Goal: Task Accomplishment & Management: Complete application form

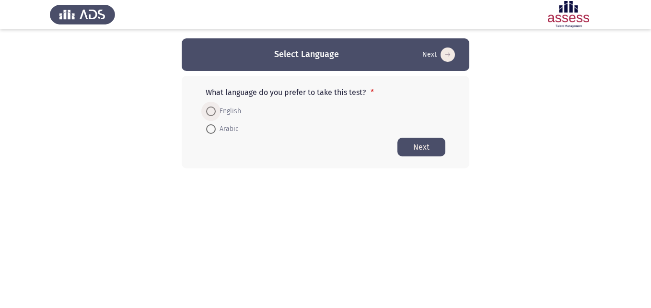
click at [211, 109] on span at bounding box center [211, 111] width 10 height 10
click at [211, 109] on input "English" at bounding box center [211, 111] width 10 height 10
radio input "true"
click at [432, 148] on button "Next" at bounding box center [421, 146] width 48 height 19
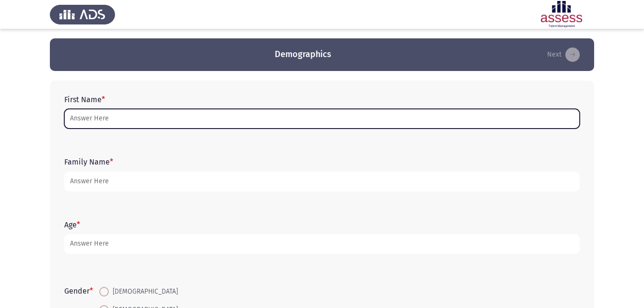
click at [320, 115] on input "First Name *" at bounding box center [321, 119] width 515 height 20
type input "m"
type input "ن"
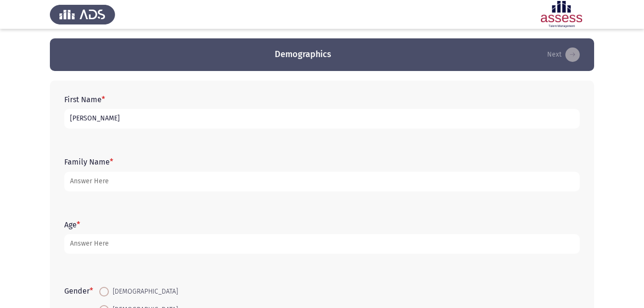
type input "[PERSON_NAME]"
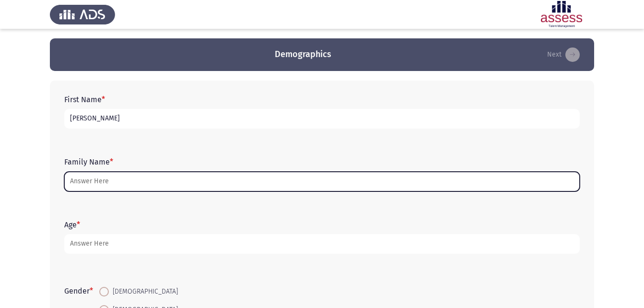
click at [205, 185] on input "Family Name *" at bounding box center [321, 182] width 515 height 20
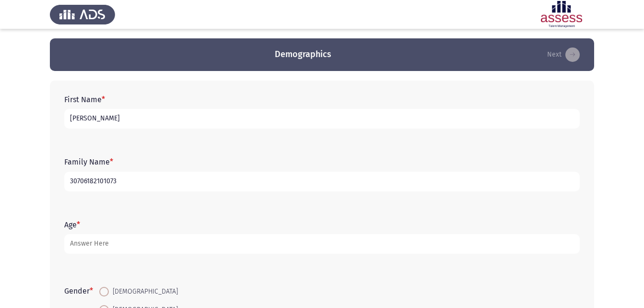
type input "30706182101073"
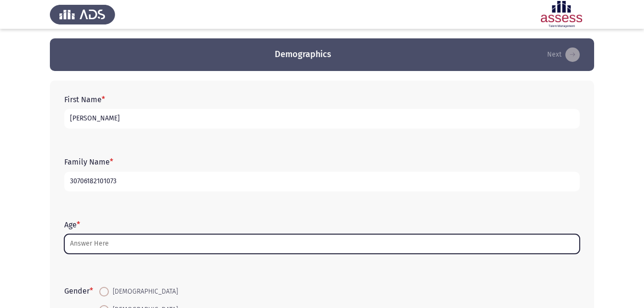
click at [134, 251] on input "Age *" at bounding box center [321, 244] width 515 height 20
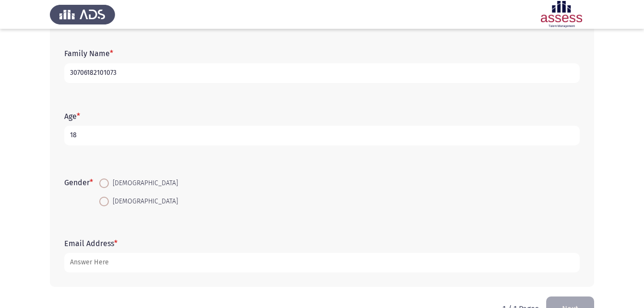
scroll to position [135, 0]
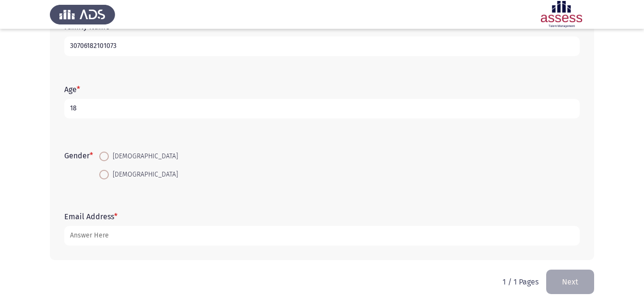
type input "18"
click at [103, 158] on span at bounding box center [104, 156] width 10 height 10
click at [103, 158] on input "[DEMOGRAPHIC_DATA]" at bounding box center [104, 156] width 10 height 10
radio input "true"
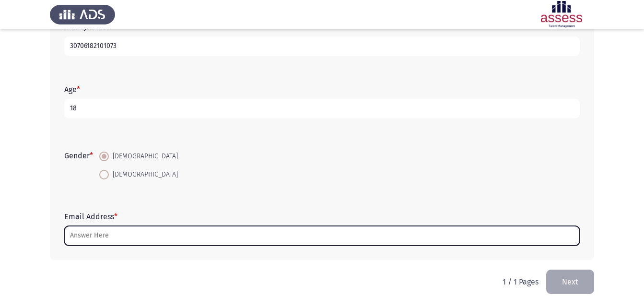
click at [86, 234] on input "Email Address *" at bounding box center [321, 236] width 515 height 20
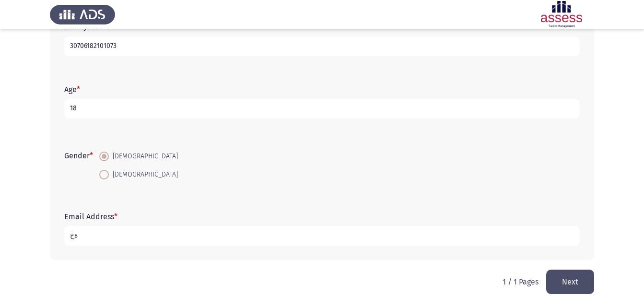
type input "ة"
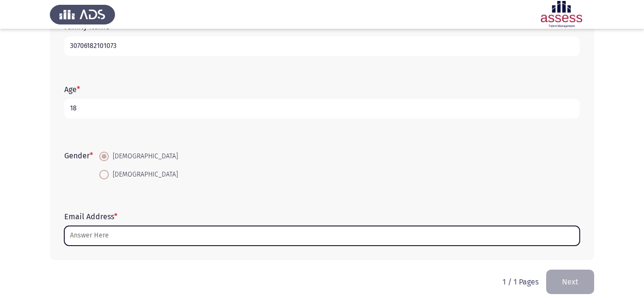
type input "ة"
type input "g"
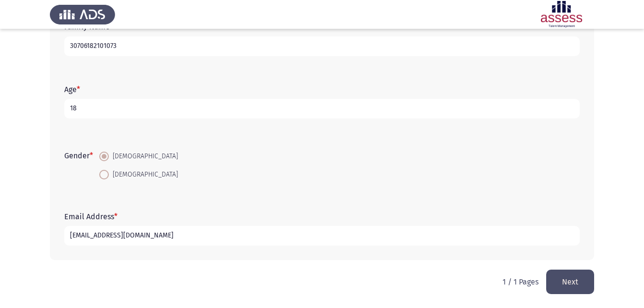
type input "[EMAIL_ADDRESS][DOMAIN_NAME]"
click at [561, 276] on button "Next" at bounding box center [570, 281] width 48 height 24
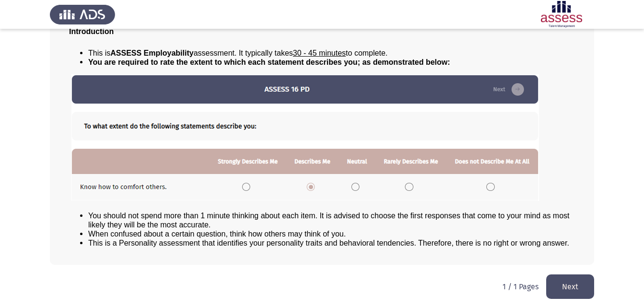
scroll to position [73, 0]
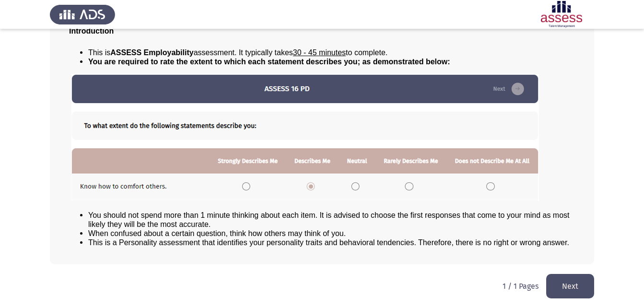
click at [578, 290] on button "Next" at bounding box center [570, 286] width 48 height 24
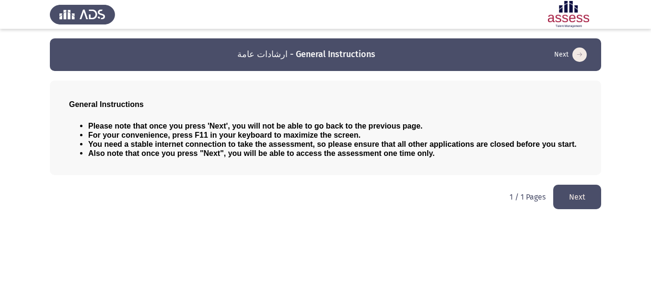
click at [590, 200] on button "Next" at bounding box center [577, 196] width 48 height 24
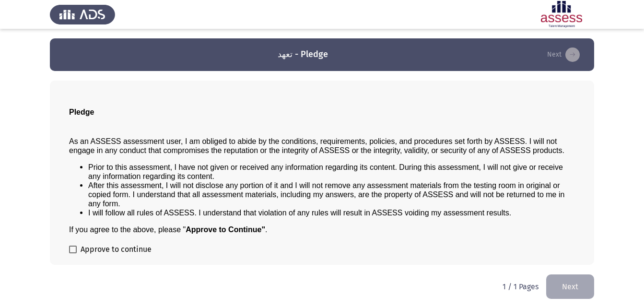
click at [67, 246] on div "Pledge As an ASSESS assessment user, I am obliged to abide by the conditions, r…" at bounding box center [322, 172] width 544 height 184
click at [74, 247] on span at bounding box center [73, 249] width 8 height 8
click at [73, 253] on input "Approve to continue" at bounding box center [72, 253] width 0 height 0
checkbox input "true"
click at [555, 280] on button "Next" at bounding box center [570, 286] width 48 height 24
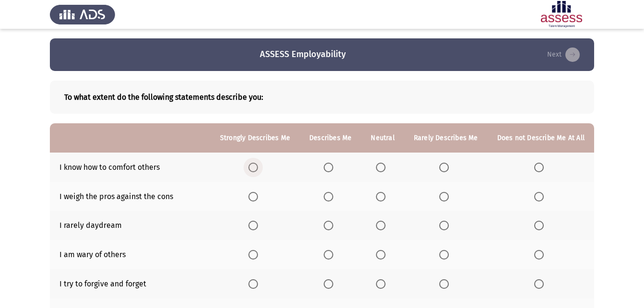
click at [257, 165] on span "Select an option" at bounding box center [253, 167] width 10 height 10
click at [257, 165] on input "Select an option" at bounding box center [253, 167] width 10 height 10
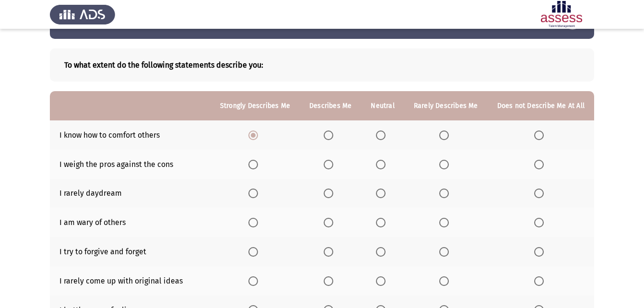
scroll to position [48, 0]
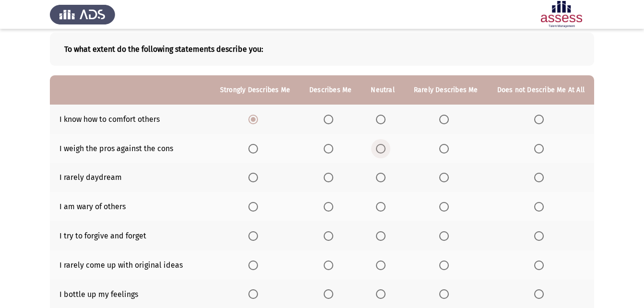
click at [385, 151] on span "Select an option" at bounding box center [381, 149] width 10 height 10
click at [385, 151] on input "Select an option" at bounding box center [381, 149] width 10 height 10
click at [256, 175] on span "Select an option" at bounding box center [253, 177] width 10 height 10
click at [256, 175] on input "Select an option" at bounding box center [253, 177] width 10 height 10
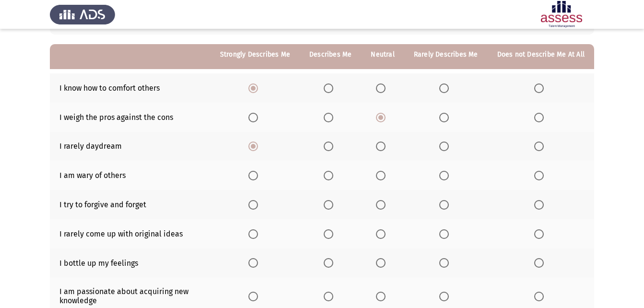
scroll to position [96, 0]
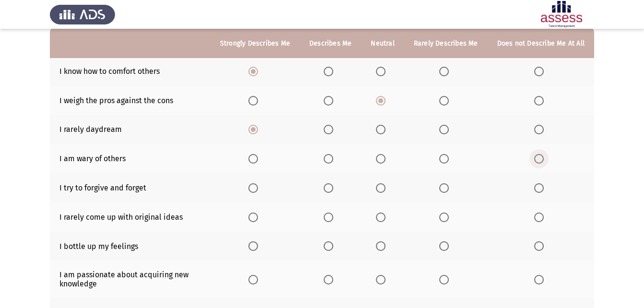
click at [541, 157] on span "Select an option" at bounding box center [539, 159] width 10 height 10
click at [541, 157] on input "Select an option" at bounding box center [539, 159] width 10 height 10
click at [385, 191] on span "Select an option" at bounding box center [381, 188] width 10 height 10
click at [385, 191] on input "Select an option" at bounding box center [381, 188] width 10 height 10
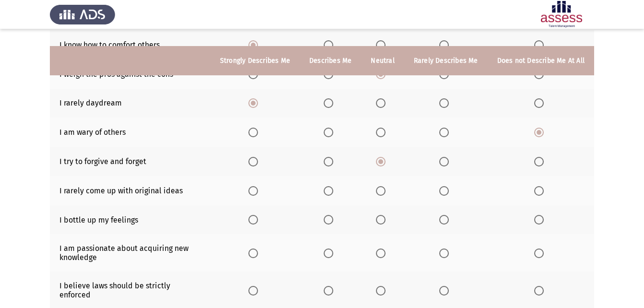
scroll to position [144, 0]
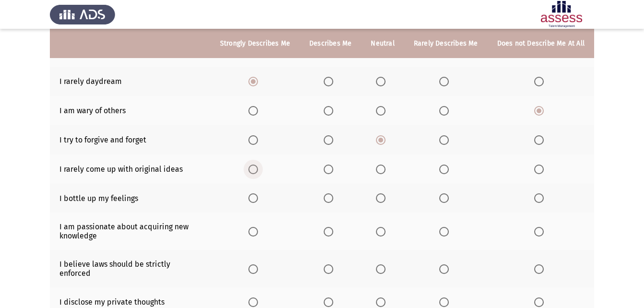
click at [258, 172] on span "Select an option" at bounding box center [253, 169] width 10 height 10
click at [258, 172] on input "Select an option" at bounding box center [253, 169] width 10 height 10
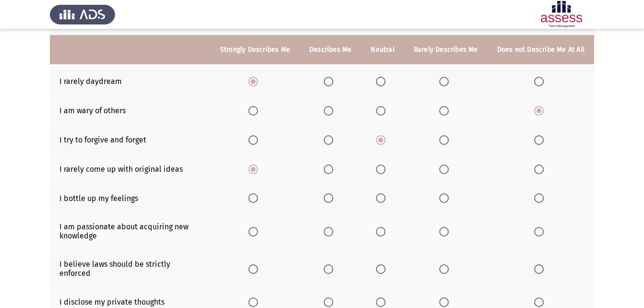
scroll to position [192, 0]
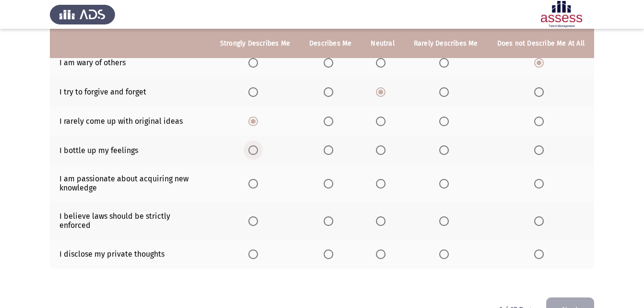
click at [258, 154] on span "Select an option" at bounding box center [253, 150] width 10 height 10
click at [258, 154] on input "Select an option" at bounding box center [253, 150] width 10 height 10
click at [380, 183] on span "Select an option" at bounding box center [381, 184] width 10 height 10
click at [380, 183] on input "Select an option" at bounding box center [381, 184] width 10 height 10
click at [380, 216] on span "Select an option" at bounding box center [381, 221] width 10 height 10
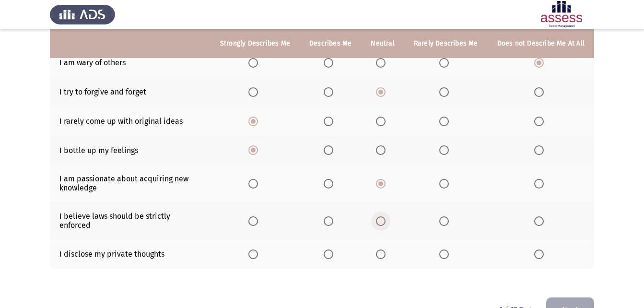
click at [380, 216] on input "Select an option" at bounding box center [381, 221] width 10 height 10
click at [380, 254] on span "Select an option" at bounding box center [380, 254] width 0 height 0
click at [383, 249] on input "Select an option" at bounding box center [381, 254] width 10 height 10
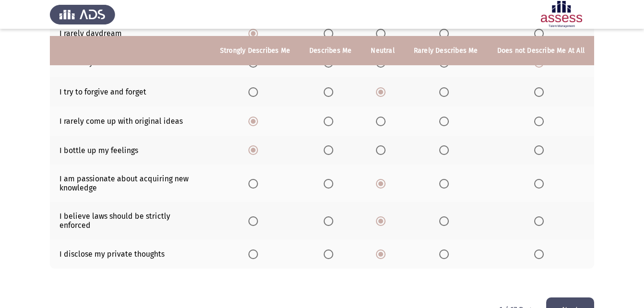
scroll to position [211, 0]
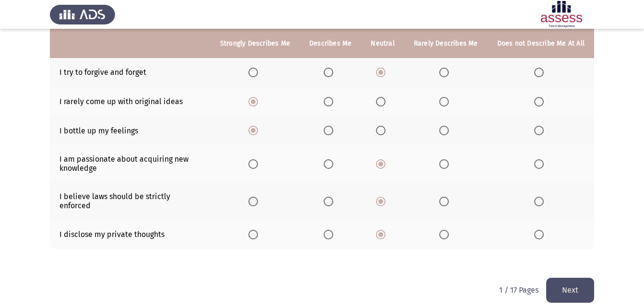
click at [571, 278] on button "Next" at bounding box center [570, 289] width 48 height 24
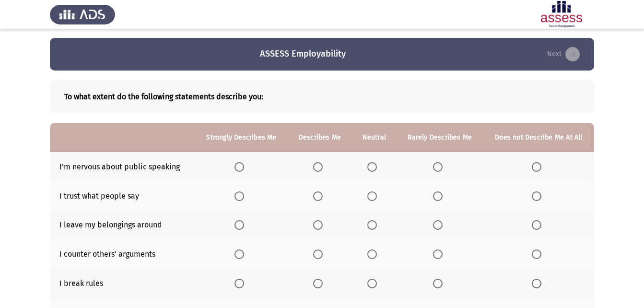
scroll to position [0, 0]
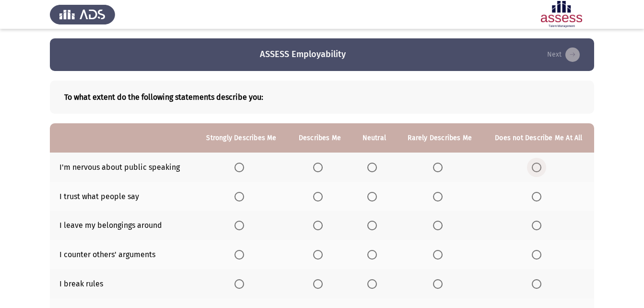
click at [533, 166] on span "Select an option" at bounding box center [536, 167] width 10 height 10
click at [533, 166] on input "Select an option" at bounding box center [536, 167] width 10 height 10
click at [370, 196] on span "Select an option" at bounding box center [372, 197] width 10 height 10
click at [370, 196] on input "Select an option" at bounding box center [372, 197] width 10 height 10
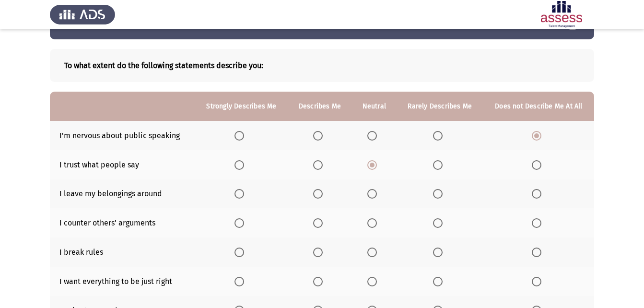
scroll to position [48, 0]
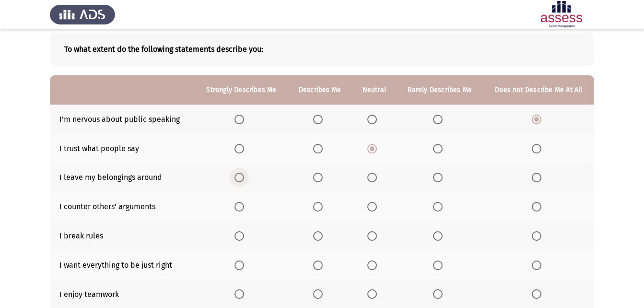
click at [238, 176] on span "Select an option" at bounding box center [239, 177] width 10 height 10
click at [238, 176] on input "Select an option" at bounding box center [239, 177] width 10 height 10
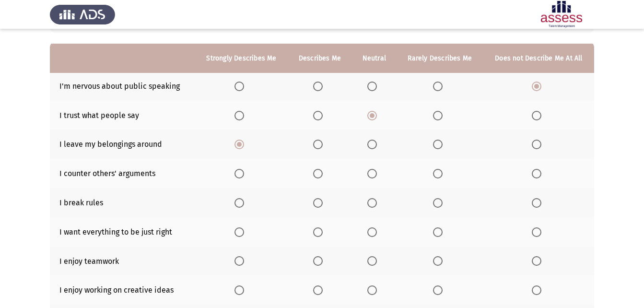
scroll to position [96, 0]
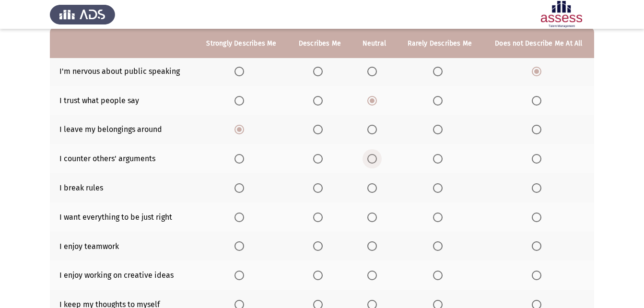
click at [375, 160] on span "Select an option" at bounding box center [372, 159] width 10 height 10
click at [375, 160] on input "Select an option" at bounding box center [372, 159] width 10 height 10
click at [539, 191] on span "Select an option" at bounding box center [536, 188] width 10 height 10
click at [539, 191] on input "Select an option" at bounding box center [536, 188] width 10 height 10
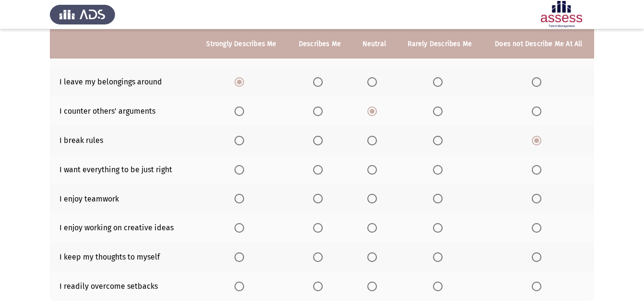
scroll to position [144, 0]
click at [244, 170] on span "Select an option" at bounding box center [239, 169] width 10 height 10
click at [244, 170] on input "Select an option" at bounding box center [239, 169] width 10 height 10
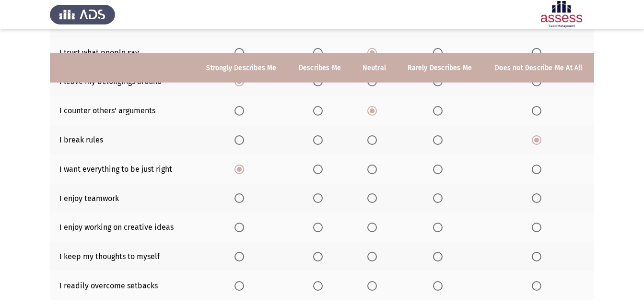
scroll to position [192, 0]
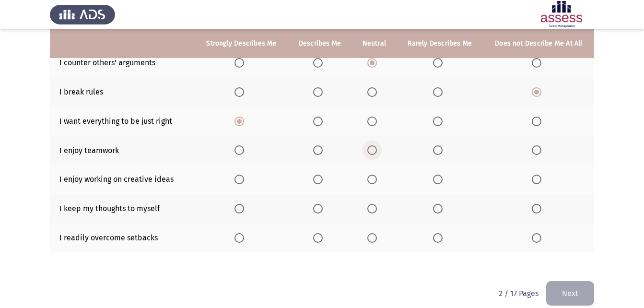
click at [375, 151] on span "Select an option" at bounding box center [372, 150] width 10 height 10
click at [375, 151] on input "Select an option" at bounding box center [372, 150] width 10 height 10
click at [319, 183] on span "Select an option" at bounding box center [318, 179] width 10 height 10
click at [319, 183] on input "Select an option" at bounding box center [318, 179] width 10 height 10
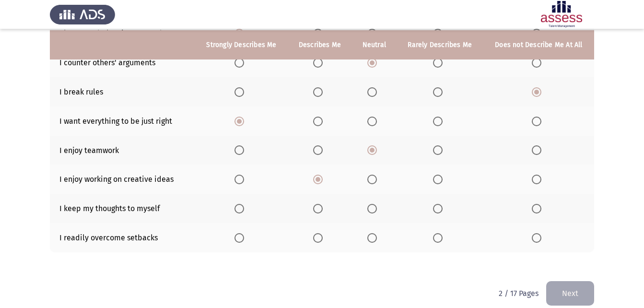
scroll to position [203, 0]
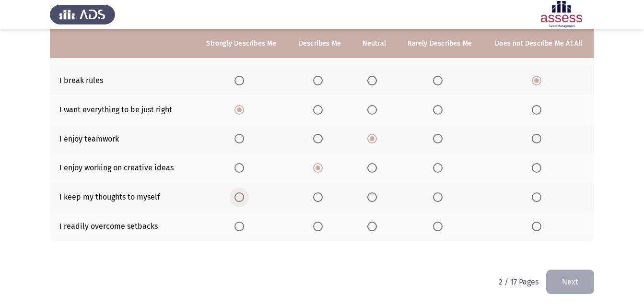
click at [242, 197] on span "Select an option" at bounding box center [239, 197] width 10 height 10
click at [242, 197] on input "Select an option" at bounding box center [239, 197] width 10 height 10
click at [372, 225] on span "Select an option" at bounding box center [372, 226] width 10 height 10
click at [372, 225] on input "Select an option" at bounding box center [372, 226] width 10 height 10
click at [572, 287] on button "Next" at bounding box center [570, 281] width 48 height 24
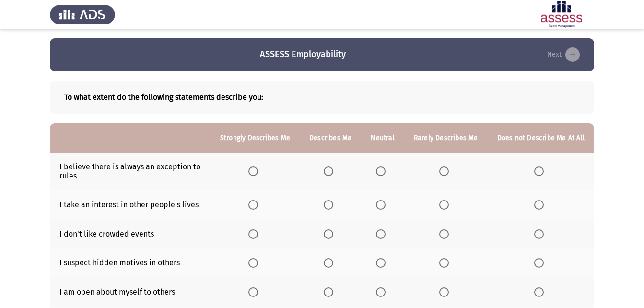
scroll to position [48, 0]
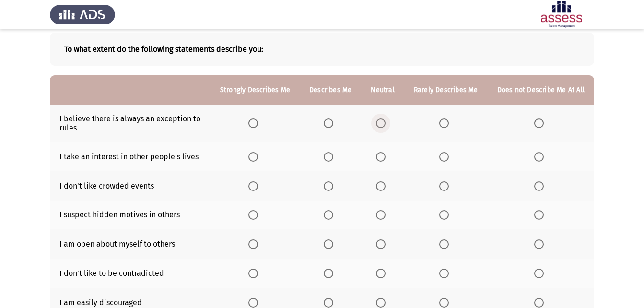
click at [384, 126] on span "Select an option" at bounding box center [381, 123] width 10 height 10
click at [384, 126] on input "Select an option" at bounding box center [381, 123] width 10 height 10
click at [385, 156] on span "Select an option" at bounding box center [381, 157] width 10 height 10
click at [385, 156] on input "Select an option" at bounding box center [381, 157] width 10 height 10
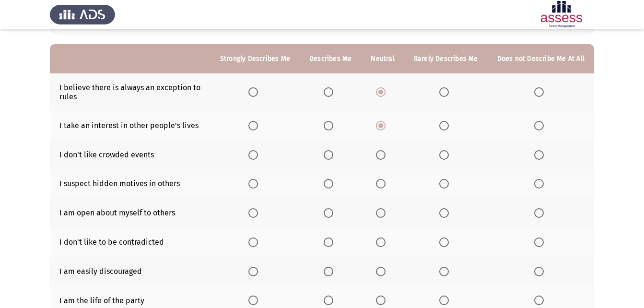
scroll to position [96, 0]
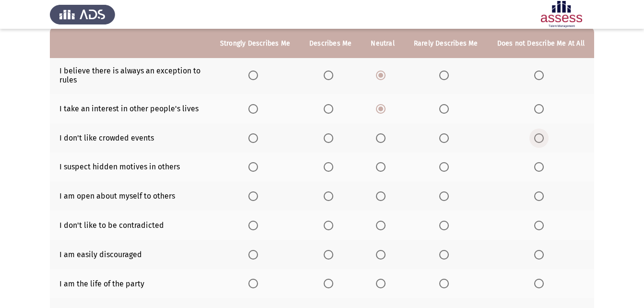
click at [540, 139] on span "Select an option" at bounding box center [539, 138] width 10 height 10
click at [540, 139] on input "Select an option" at bounding box center [539, 138] width 10 height 10
click at [382, 166] on span "Select an option" at bounding box center [381, 167] width 10 height 10
click at [382, 166] on input "Select an option" at bounding box center [381, 167] width 10 height 10
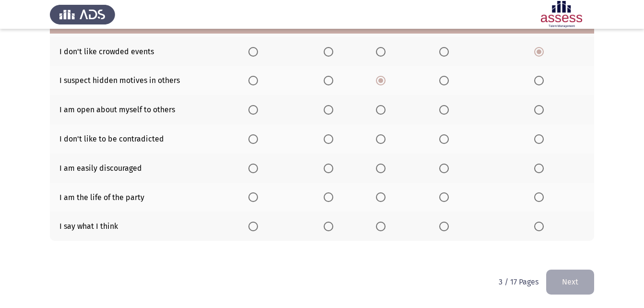
scroll to position [134, 0]
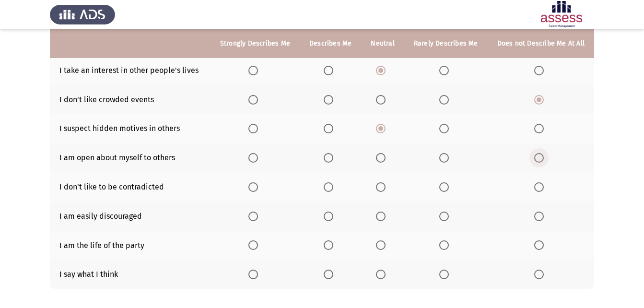
click at [538, 160] on span "Select an option" at bounding box center [539, 158] width 10 height 10
click at [538, 160] on input "Select an option" at bounding box center [539, 158] width 10 height 10
click at [385, 185] on span "Select an option" at bounding box center [381, 187] width 10 height 10
click at [385, 185] on input "Select an option" at bounding box center [381, 187] width 10 height 10
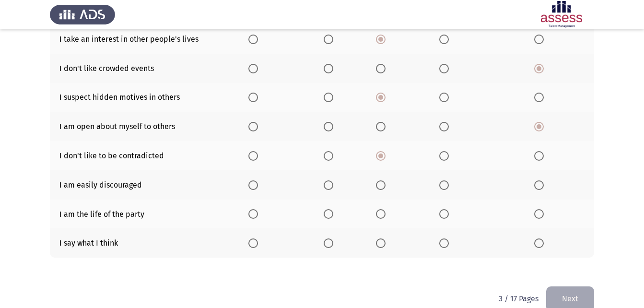
scroll to position [182, 0]
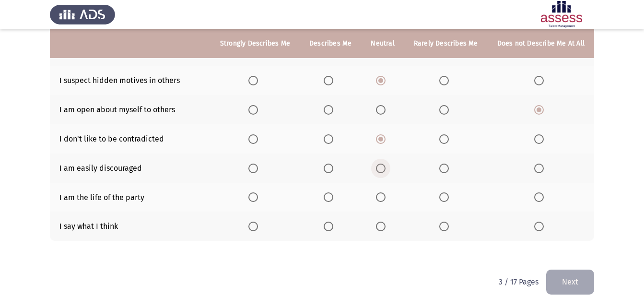
click at [385, 166] on span "Select an option" at bounding box center [381, 168] width 10 height 10
click at [385, 166] on input "Select an option" at bounding box center [381, 168] width 10 height 10
click at [380, 196] on span "Select an option" at bounding box center [381, 197] width 10 height 10
click at [380, 196] on input "Select an option" at bounding box center [381, 197] width 10 height 10
click at [535, 227] on span "Select an option" at bounding box center [539, 226] width 10 height 10
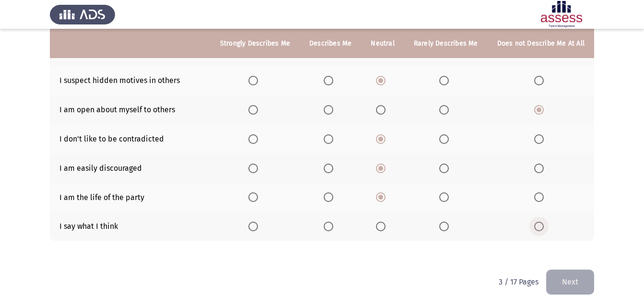
click at [535, 227] on input "Select an option" at bounding box center [539, 226] width 10 height 10
click at [383, 223] on span "Select an option" at bounding box center [381, 226] width 10 height 10
click at [383, 223] on input "Select an option" at bounding box center [381, 226] width 10 height 10
click at [561, 281] on button "Next" at bounding box center [570, 281] width 48 height 24
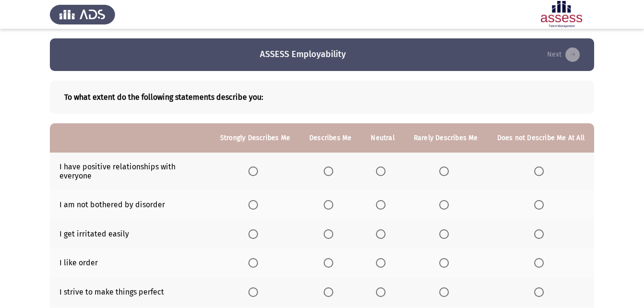
click at [256, 171] on span "Select an option" at bounding box center [253, 171] width 10 height 10
click at [256, 171] on input "Select an option" at bounding box center [253, 171] width 10 height 10
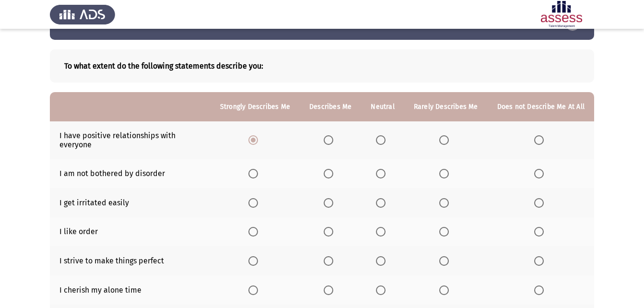
scroll to position [48, 0]
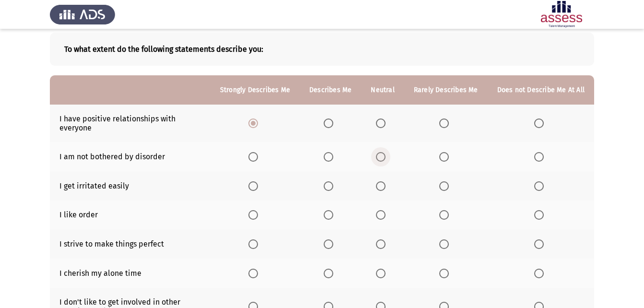
click at [385, 158] on span "Select an option" at bounding box center [381, 157] width 10 height 10
click at [385, 158] on input "Select an option" at bounding box center [381, 157] width 10 height 10
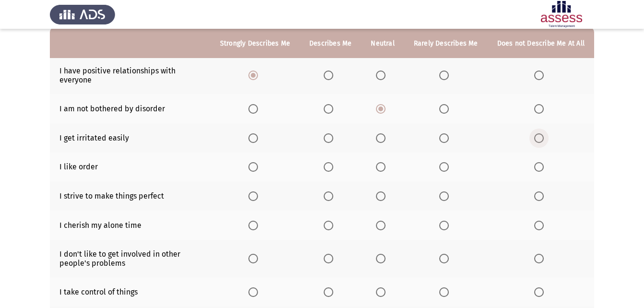
click at [540, 141] on span "Select an option" at bounding box center [539, 138] width 10 height 10
click at [540, 141] on input "Select an option" at bounding box center [539, 138] width 10 height 10
click at [380, 169] on span "Select an option" at bounding box center [381, 167] width 10 height 10
click at [380, 169] on input "Select an option" at bounding box center [381, 167] width 10 height 10
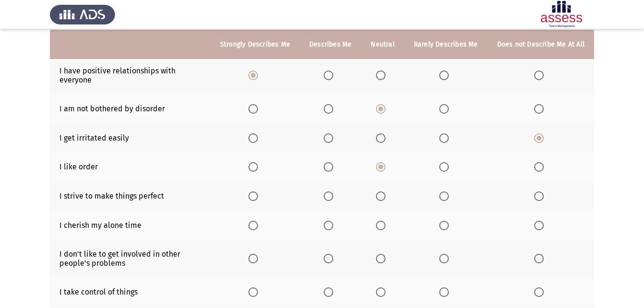
scroll to position [144, 0]
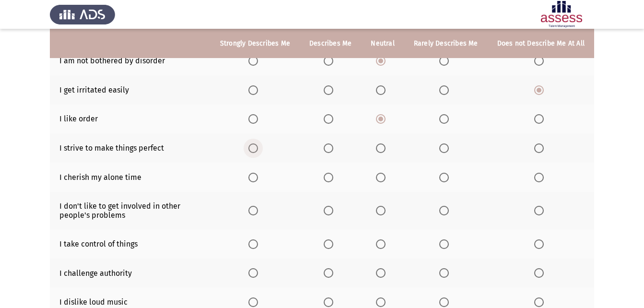
click at [258, 146] on span "Select an option" at bounding box center [253, 148] width 10 height 10
click at [258, 146] on input "Select an option" at bounding box center [253, 148] width 10 height 10
click at [385, 180] on span "Select an option" at bounding box center [381, 177] width 10 height 10
click at [385, 180] on input "Select an option" at bounding box center [381, 177] width 10 height 10
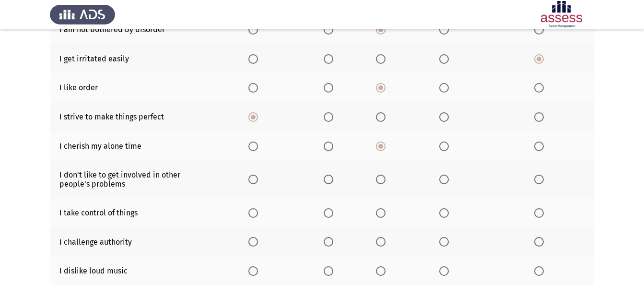
scroll to position [192, 0]
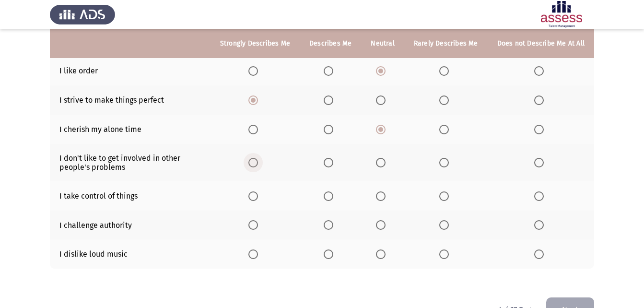
click at [256, 162] on span "Select an option" at bounding box center [253, 163] width 10 height 10
click at [256, 162] on input "Select an option" at bounding box center [253, 163] width 10 height 10
click at [258, 196] on span "Select an option" at bounding box center [253, 196] width 10 height 10
click at [258, 196] on input "Select an option" at bounding box center [253, 196] width 10 height 10
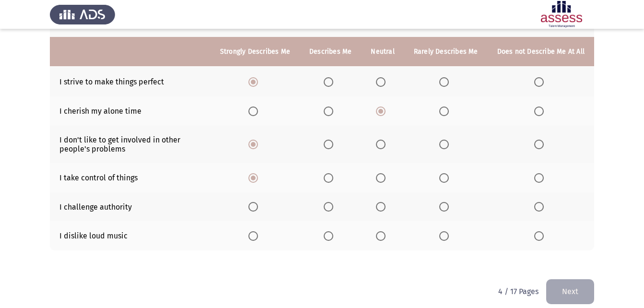
scroll to position [219, 0]
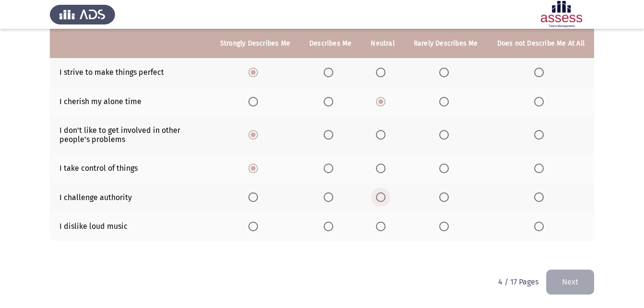
click at [383, 194] on span "Select an option" at bounding box center [381, 197] width 10 height 10
click at [383, 194] on input "Select an option" at bounding box center [381, 197] width 10 height 10
click at [385, 227] on span "Select an option" at bounding box center [381, 226] width 10 height 10
click at [385, 227] on input "Select an option" at bounding box center [381, 226] width 10 height 10
click at [582, 281] on button "Next" at bounding box center [570, 281] width 48 height 24
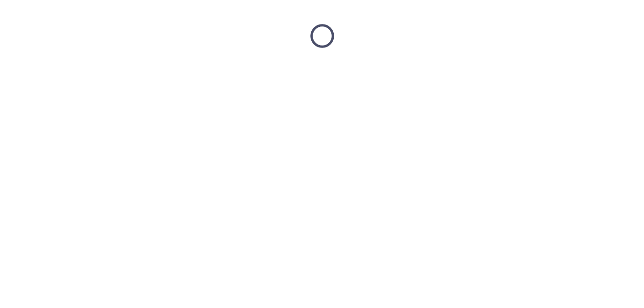
scroll to position [0, 0]
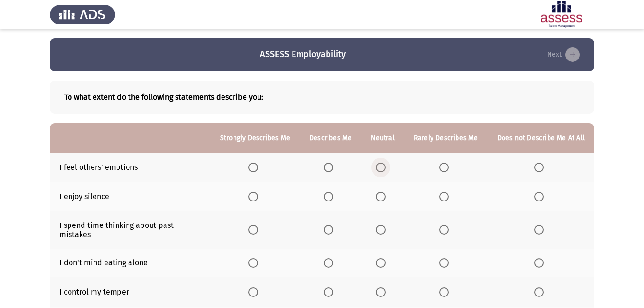
click at [385, 171] on span "Select an option" at bounding box center [381, 167] width 10 height 10
click at [385, 171] on input "Select an option" at bounding box center [381, 167] width 10 height 10
click at [256, 194] on span "Select an option" at bounding box center [253, 197] width 10 height 10
click at [256, 194] on input "Select an option" at bounding box center [253, 197] width 10 height 10
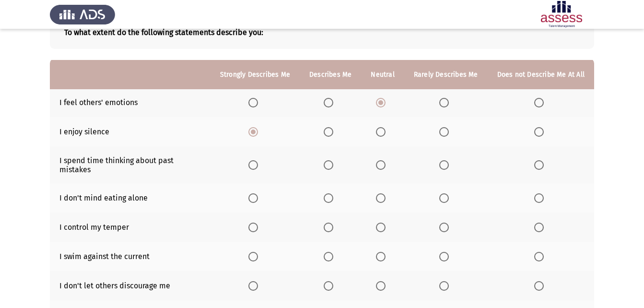
scroll to position [48, 0]
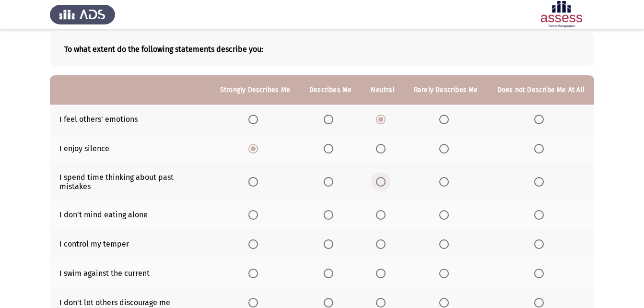
click at [385, 179] on span "Select an option" at bounding box center [381, 182] width 10 height 10
click at [385, 179] on input "Select an option" at bounding box center [381, 182] width 10 height 10
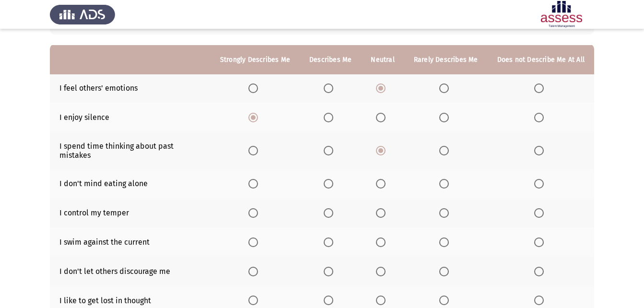
scroll to position [96, 0]
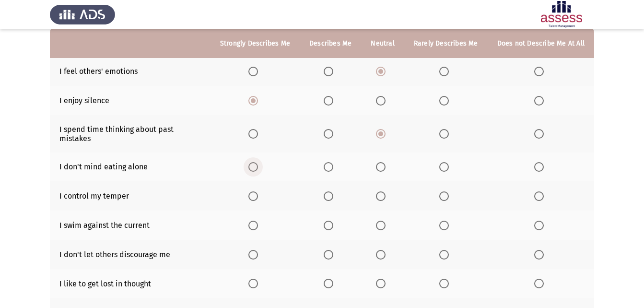
click at [258, 162] on span "Select an option" at bounding box center [253, 167] width 10 height 10
click at [258, 162] on input "Select an option" at bounding box center [253, 167] width 10 height 10
click at [255, 191] on span "Select an option" at bounding box center [253, 196] width 10 height 10
click at [255, 191] on input "Select an option" at bounding box center [253, 196] width 10 height 10
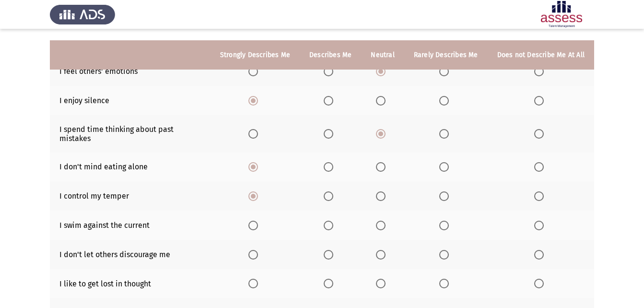
scroll to position [144, 0]
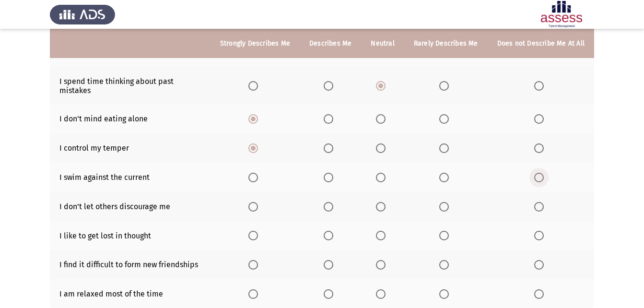
click at [540, 173] on span "Select an option" at bounding box center [539, 177] width 10 height 10
click at [540, 173] on input "Select an option" at bounding box center [539, 177] width 10 height 10
click at [258, 202] on span "Select an option" at bounding box center [253, 207] width 10 height 10
click at [258, 202] on input "Select an option" at bounding box center [253, 207] width 10 height 10
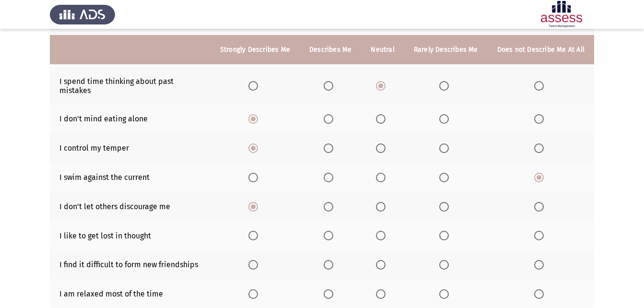
scroll to position [192, 0]
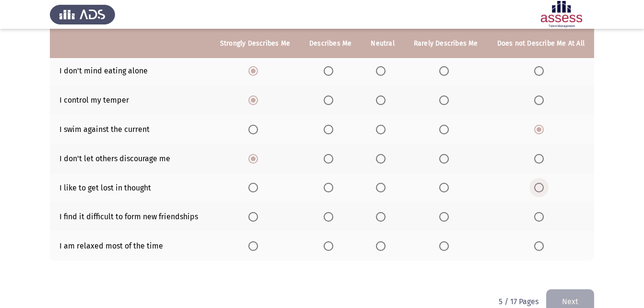
click at [541, 183] on span "Select an option" at bounding box center [539, 188] width 10 height 10
click at [541, 183] on input "Select an option" at bounding box center [539, 188] width 10 height 10
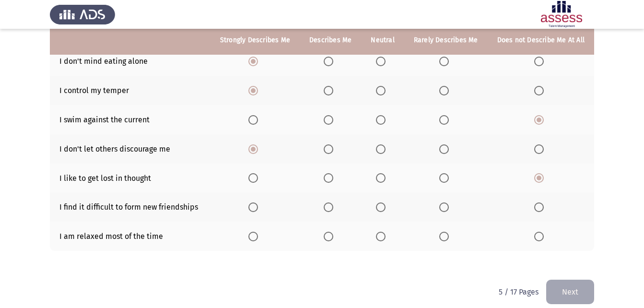
scroll to position [203, 0]
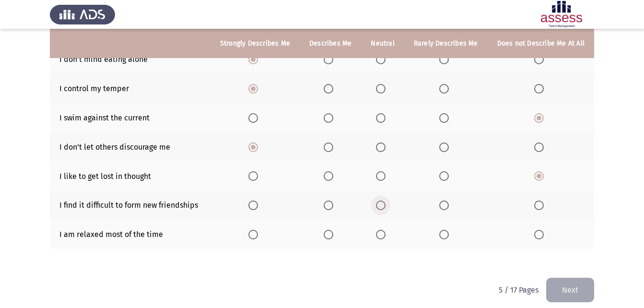
click at [382, 200] on span "Select an option" at bounding box center [381, 205] width 10 height 10
click at [382, 200] on input "Select an option" at bounding box center [381, 205] width 10 height 10
click at [255, 220] on th at bounding box center [254, 233] width 89 height 29
click at [253, 230] on span "Select an option" at bounding box center [253, 235] width 10 height 10
click at [253, 230] on input "Select an option" at bounding box center [253, 235] width 10 height 10
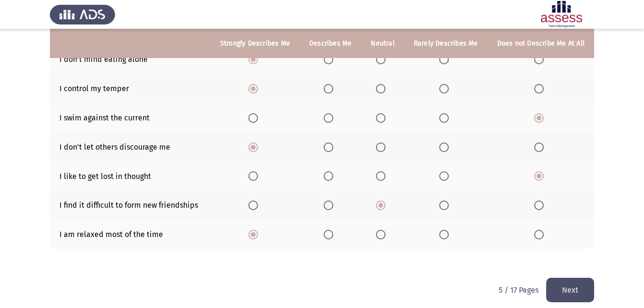
click at [578, 279] on button "Next" at bounding box center [570, 289] width 48 height 24
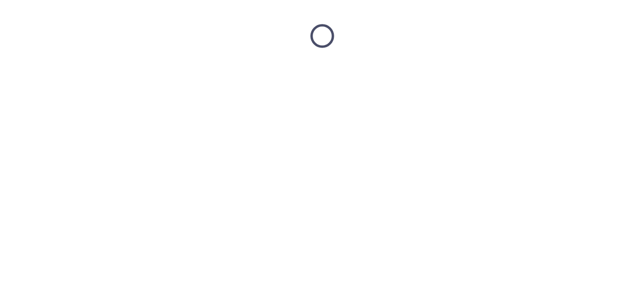
scroll to position [0, 0]
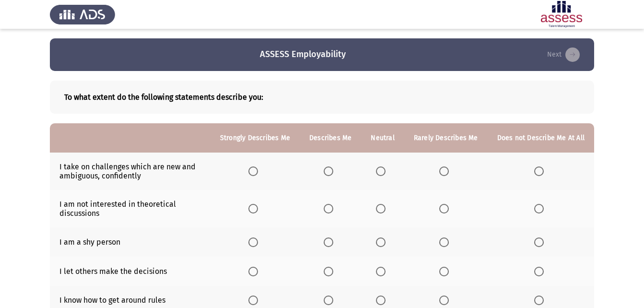
click at [385, 171] on span "Select an option" at bounding box center [381, 171] width 10 height 10
click at [385, 171] on input "Select an option" at bounding box center [381, 171] width 10 height 10
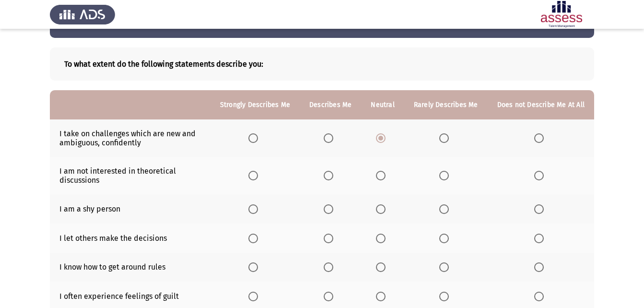
scroll to position [48, 0]
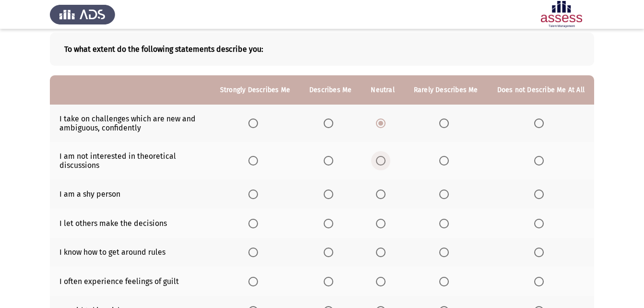
click at [381, 165] on span "Select an option" at bounding box center [381, 161] width 10 height 10
click at [381, 165] on input "Select an option" at bounding box center [381, 161] width 10 height 10
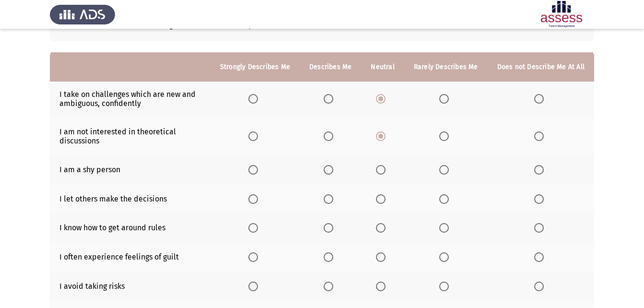
scroll to position [96, 0]
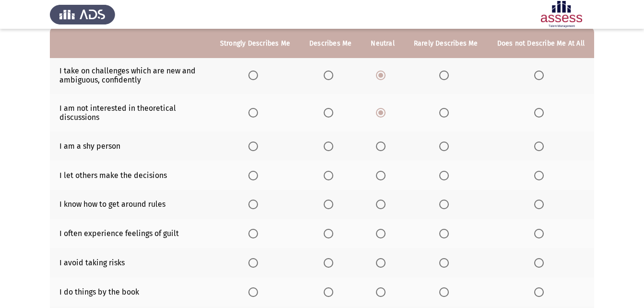
click at [385, 149] on span "Select an option" at bounding box center [381, 146] width 10 height 10
click at [385, 149] on input "Select an option" at bounding box center [381, 146] width 10 height 10
click at [541, 178] on span "Select an option" at bounding box center [539, 176] width 10 height 10
click at [541, 178] on input "Select an option" at bounding box center [539, 176] width 10 height 10
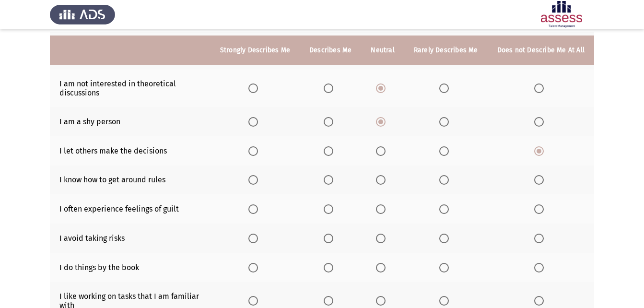
scroll to position [144, 0]
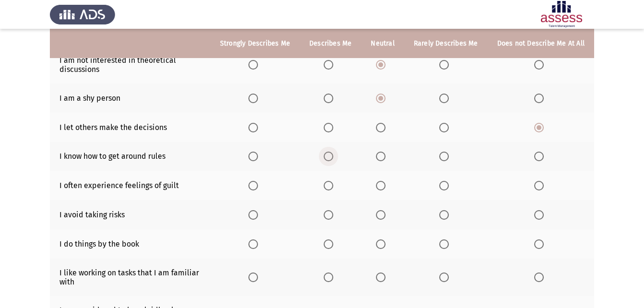
click at [333, 160] on span "Select an option" at bounding box center [328, 156] width 10 height 10
click at [333, 160] on input "Select an option" at bounding box center [328, 156] width 10 height 10
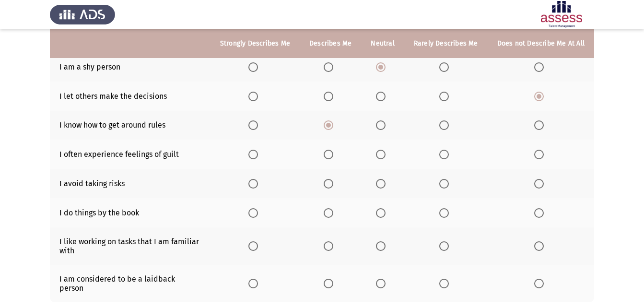
scroll to position [192, 0]
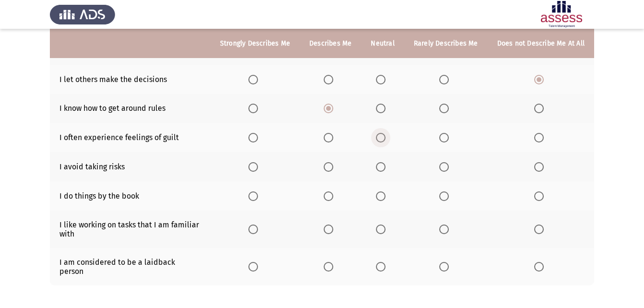
click at [382, 138] on span "Select an option" at bounding box center [381, 138] width 10 height 10
click at [382, 138] on input "Select an option" at bounding box center [381, 138] width 10 height 10
click at [543, 169] on span "Select an option" at bounding box center [539, 167] width 10 height 10
click at [543, 169] on input "Select an option" at bounding box center [539, 167] width 10 height 10
click at [542, 198] on span "Select an option" at bounding box center [539, 196] width 10 height 10
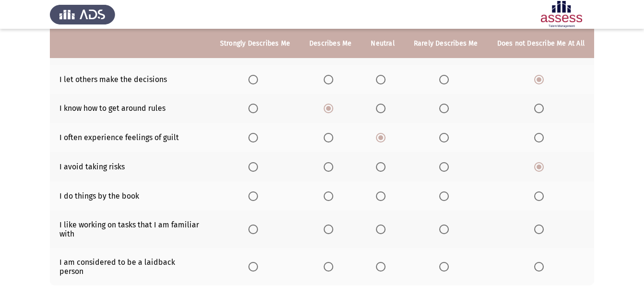
click at [542, 198] on input "Select an option" at bounding box center [539, 196] width 10 height 10
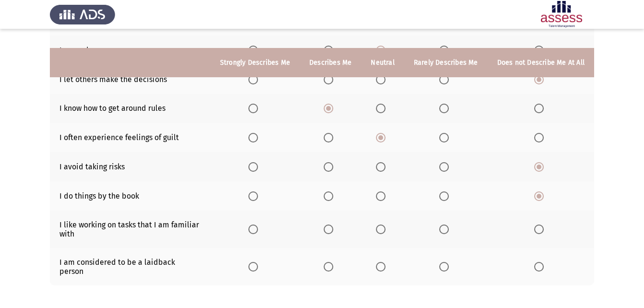
scroll to position [228, 0]
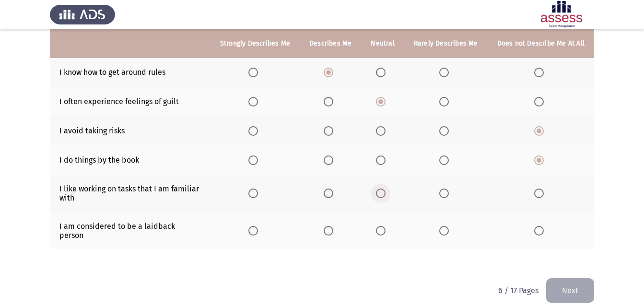
click at [381, 190] on span "Select an option" at bounding box center [381, 193] width 10 height 10
click at [381, 190] on input "Select an option" at bounding box center [381, 193] width 10 height 10
click at [384, 228] on span "Select an option" at bounding box center [381, 231] width 10 height 10
click at [384, 228] on input "Select an option" at bounding box center [381, 231] width 10 height 10
click at [578, 279] on button "Next" at bounding box center [570, 290] width 48 height 24
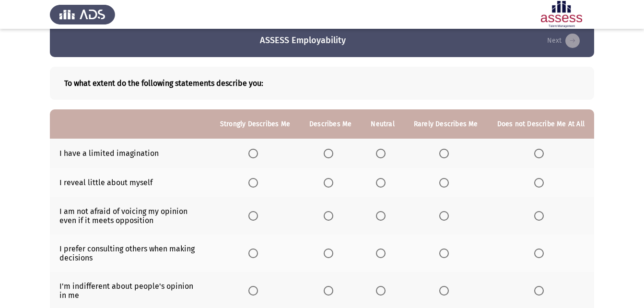
scroll to position [0, 0]
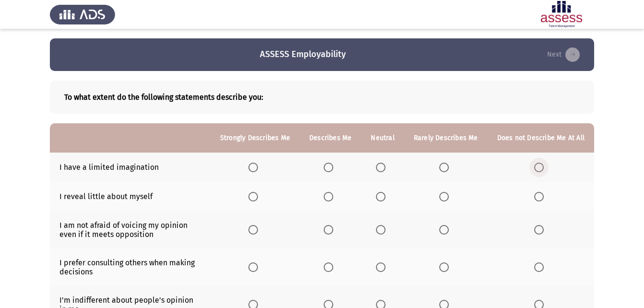
click at [539, 171] on span "Select an option" at bounding box center [539, 167] width 10 height 10
click at [539, 171] on input "Select an option" at bounding box center [539, 167] width 10 height 10
click at [382, 196] on span "Select an option" at bounding box center [381, 197] width 10 height 10
click at [382, 196] on input "Select an option" at bounding box center [381, 197] width 10 height 10
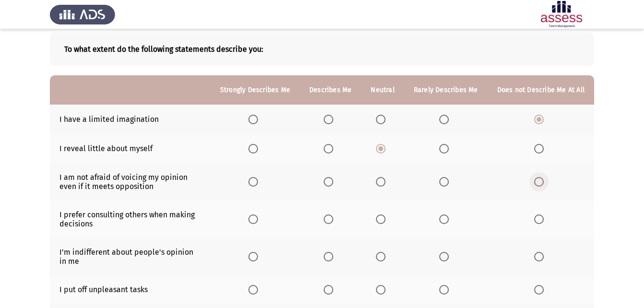
click at [541, 183] on span "Select an option" at bounding box center [539, 182] width 10 height 10
click at [541, 183] on input "Select an option" at bounding box center [539, 182] width 10 height 10
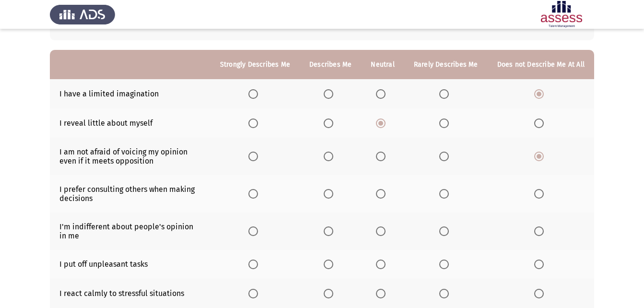
scroll to position [96, 0]
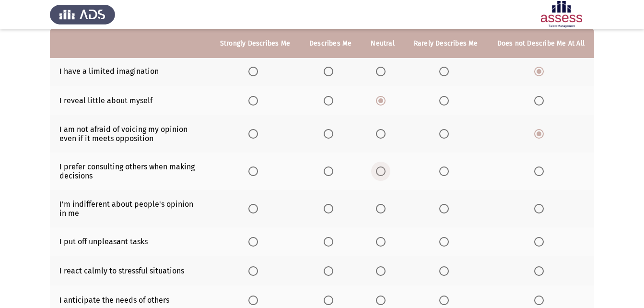
click at [384, 172] on span "Select an option" at bounding box center [381, 171] width 10 height 10
click at [384, 172] on input "Select an option" at bounding box center [381, 171] width 10 height 10
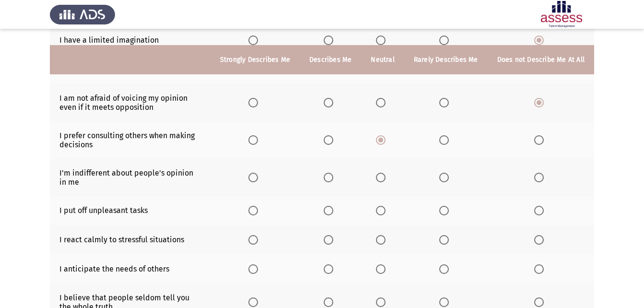
scroll to position [144, 0]
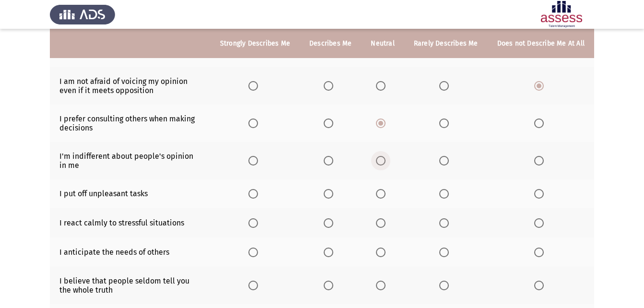
click at [383, 165] on span "Select an option" at bounding box center [381, 161] width 10 height 10
click at [383, 165] on input "Select an option" at bounding box center [381, 161] width 10 height 10
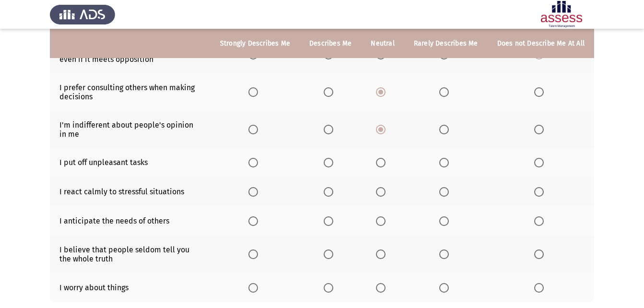
scroll to position [192, 0]
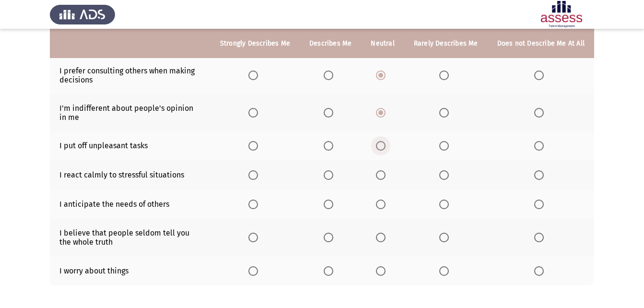
click at [383, 149] on span "Select an option" at bounding box center [381, 146] width 10 height 10
click at [383, 149] on input "Select an option" at bounding box center [381, 146] width 10 height 10
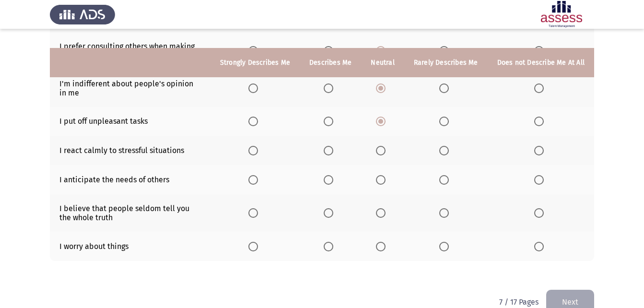
scroll to position [236, 0]
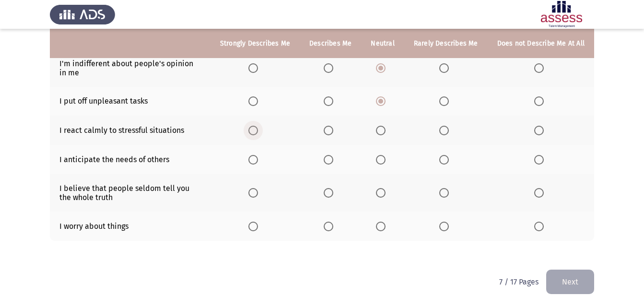
click at [258, 126] on span "Select an option" at bounding box center [253, 131] width 10 height 10
click at [258, 126] on input "Select an option" at bounding box center [253, 131] width 10 height 10
click at [381, 164] on span "Select an option" at bounding box center [381, 160] width 10 height 10
click at [381, 164] on input "Select an option" at bounding box center [381, 160] width 10 height 10
click at [537, 196] on span "Select an option" at bounding box center [539, 193] width 10 height 10
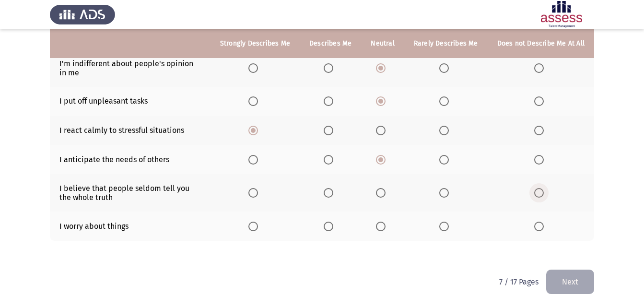
click at [537, 196] on input "Select an option" at bounding box center [539, 193] width 10 height 10
click at [255, 226] on span "Select an option" at bounding box center [253, 226] width 10 height 10
click at [255, 226] on input "Select an option" at bounding box center [253, 226] width 10 height 10
click at [555, 277] on button "Next" at bounding box center [570, 281] width 48 height 24
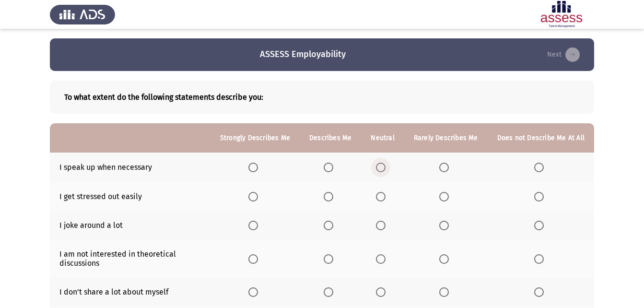
click at [379, 169] on span "Select an option" at bounding box center [381, 167] width 10 height 10
click at [379, 169] on input "Select an option" at bounding box center [381, 167] width 10 height 10
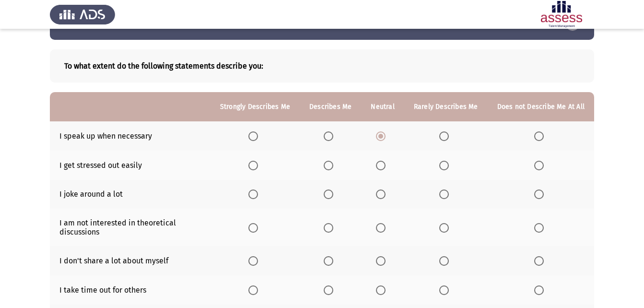
scroll to position [48, 0]
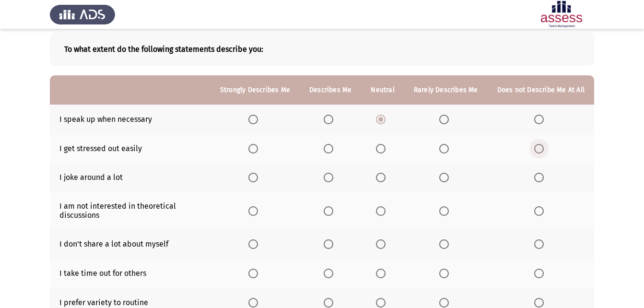
click at [541, 152] on span "Select an option" at bounding box center [539, 149] width 10 height 10
click at [541, 152] on input "Select an option" at bounding box center [539, 149] width 10 height 10
click at [540, 177] on span "Select an option" at bounding box center [539, 177] width 10 height 10
click at [540, 177] on input "Select an option" at bounding box center [539, 177] width 10 height 10
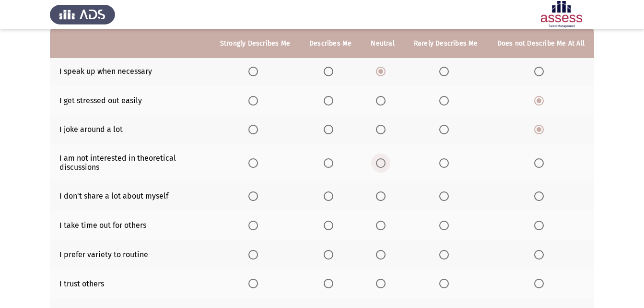
click at [382, 164] on span "Select an option" at bounding box center [381, 163] width 10 height 10
click at [382, 164] on input "Select an option" at bounding box center [381, 163] width 10 height 10
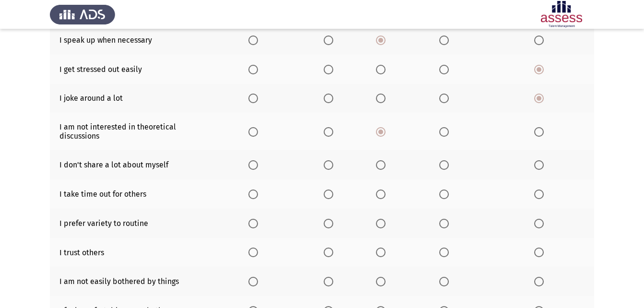
scroll to position [144, 0]
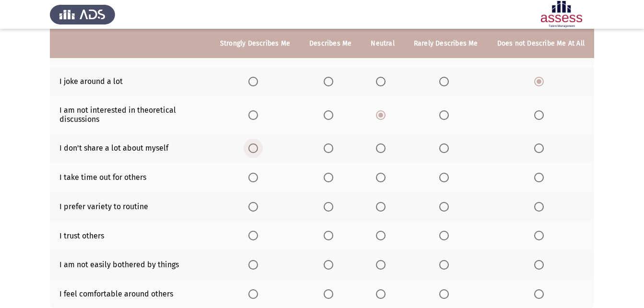
click at [257, 146] on span "Select an option" at bounding box center [253, 148] width 10 height 10
click at [257, 146] on input "Select an option" at bounding box center [253, 148] width 10 height 10
click at [381, 172] on span "Select an option" at bounding box center [381, 177] width 10 height 10
click at [381, 172] on input "Select an option" at bounding box center [381, 177] width 10 height 10
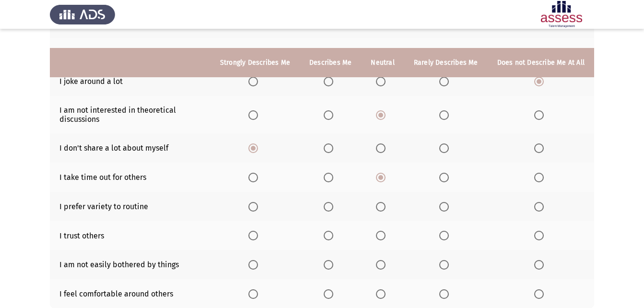
scroll to position [192, 0]
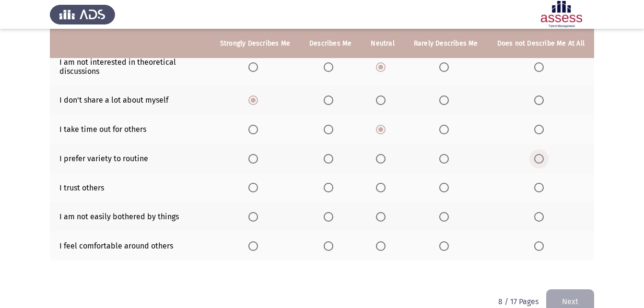
click at [540, 162] on span "Select an option" at bounding box center [539, 159] width 10 height 10
click at [540, 162] on input "Select an option" at bounding box center [539, 159] width 10 height 10
click at [381, 184] on span "Select an option" at bounding box center [381, 188] width 10 height 10
click at [381, 184] on input "Select an option" at bounding box center [381, 188] width 10 height 10
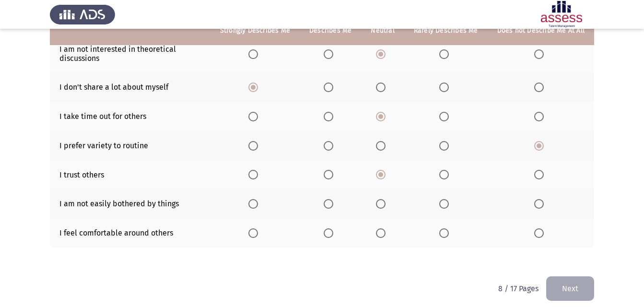
scroll to position [211, 0]
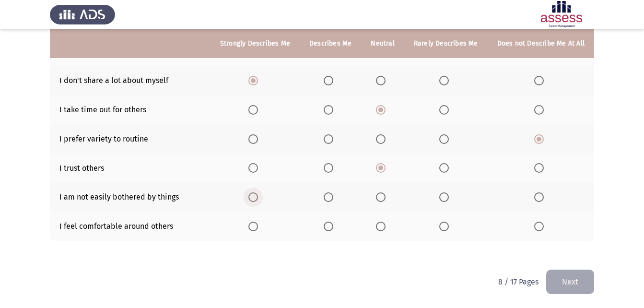
click at [255, 198] on span "Select an option" at bounding box center [253, 197] width 10 height 10
click at [255, 198] on input "Select an option" at bounding box center [253, 197] width 10 height 10
click at [385, 226] on span "Select an option" at bounding box center [381, 226] width 10 height 10
click at [385, 226] on input "Select an option" at bounding box center [381, 226] width 10 height 10
click at [575, 279] on button "Next" at bounding box center [570, 281] width 48 height 24
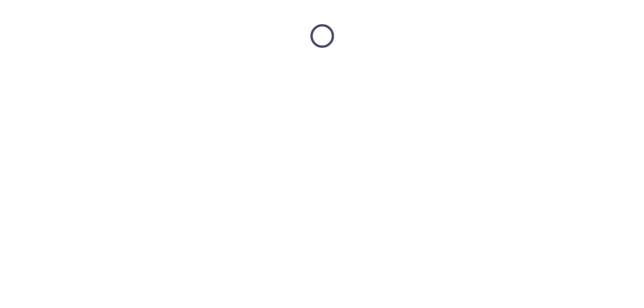
scroll to position [0, 0]
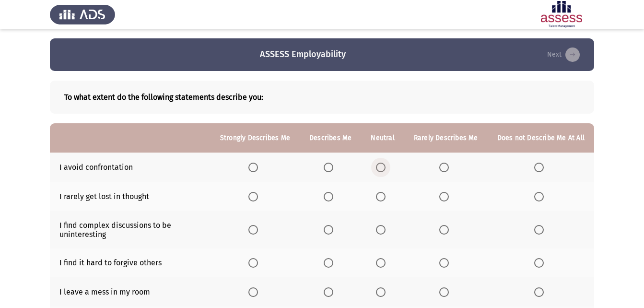
click at [385, 171] on span "Select an option" at bounding box center [381, 167] width 10 height 10
click at [385, 171] on input "Select an option" at bounding box center [381, 167] width 10 height 10
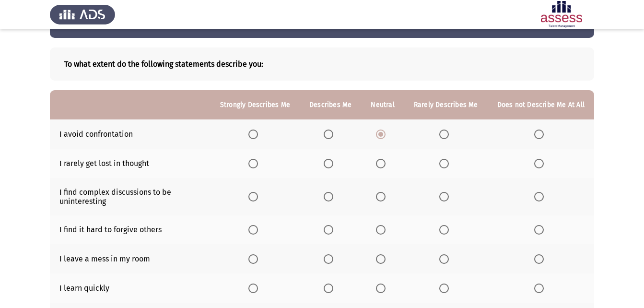
scroll to position [48, 0]
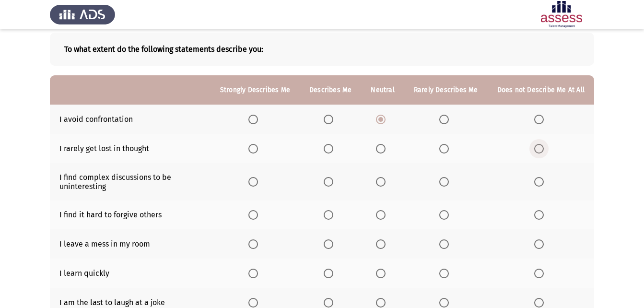
click at [544, 152] on label "Select an option" at bounding box center [540, 149] width 13 height 10
click at [543, 152] on input "Select an option" at bounding box center [539, 149] width 10 height 10
click at [542, 184] on span "Select an option" at bounding box center [539, 182] width 10 height 10
click at [542, 184] on input "Select an option" at bounding box center [539, 182] width 10 height 10
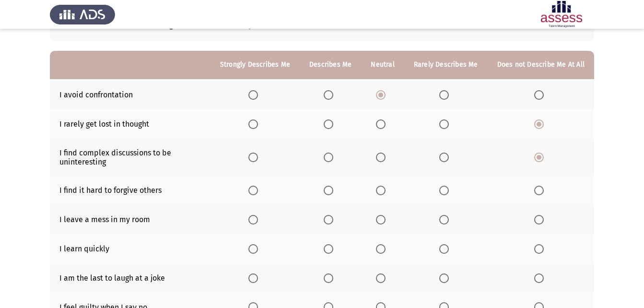
scroll to position [96, 0]
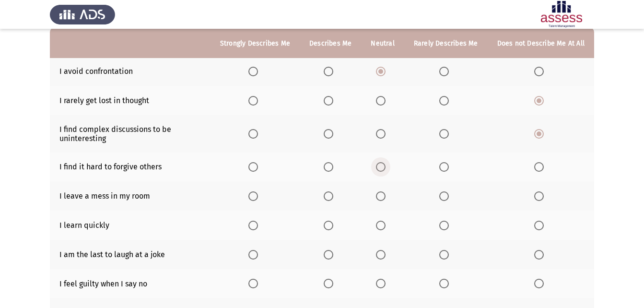
click at [385, 168] on span "Select an option" at bounding box center [381, 167] width 10 height 10
click at [385, 168] on input "Select an option" at bounding box center [381, 167] width 10 height 10
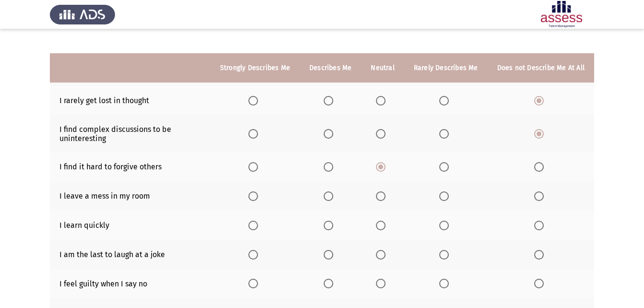
scroll to position [144, 0]
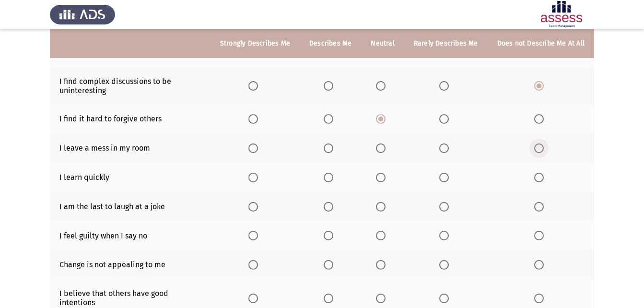
click at [540, 149] on span "Select an option" at bounding box center [539, 148] width 10 height 10
click at [540, 149] on input "Select an option" at bounding box center [539, 148] width 10 height 10
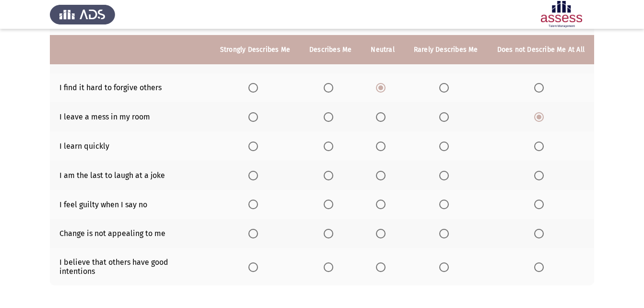
scroll to position [192, 0]
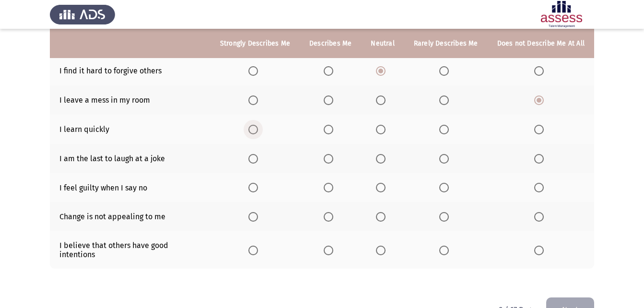
click at [258, 130] on span "Select an option" at bounding box center [253, 130] width 10 height 10
click at [258, 130] on input "Select an option" at bounding box center [253, 130] width 10 height 10
click at [384, 162] on span "Select an option" at bounding box center [381, 159] width 10 height 10
click at [384, 162] on input "Select an option" at bounding box center [381, 159] width 10 height 10
click at [382, 188] on span "Select an option" at bounding box center [381, 188] width 10 height 10
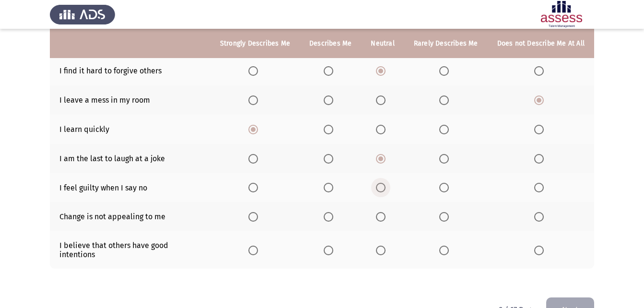
click at [382, 188] on input "Select an option" at bounding box center [381, 188] width 10 height 10
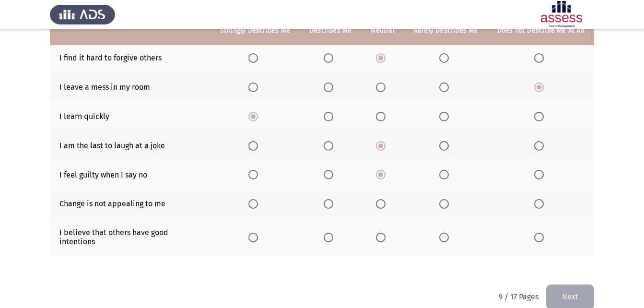
scroll to position [211, 0]
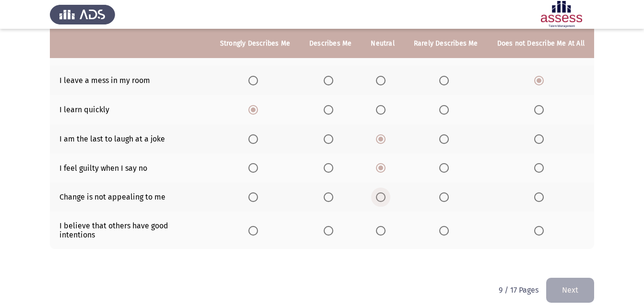
click at [384, 196] on span "Select an option" at bounding box center [381, 197] width 10 height 10
click at [384, 196] on input "Select an option" at bounding box center [381, 197] width 10 height 10
click at [337, 226] on label "Select an option" at bounding box center [329, 231] width 13 height 10
click at [333, 226] on input "Select an option" at bounding box center [328, 231] width 10 height 10
click at [580, 282] on button "Next" at bounding box center [570, 289] width 48 height 24
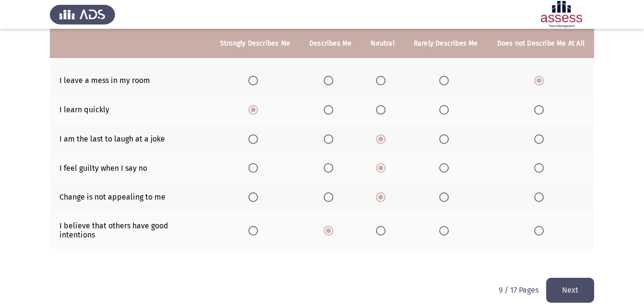
scroll to position [0, 0]
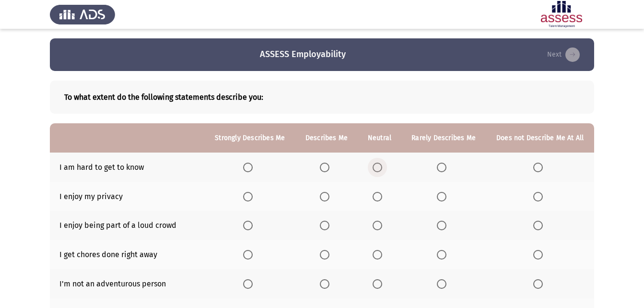
click at [376, 169] on span "Select an option" at bounding box center [377, 167] width 10 height 10
click at [376, 169] on input "Select an option" at bounding box center [377, 167] width 10 height 10
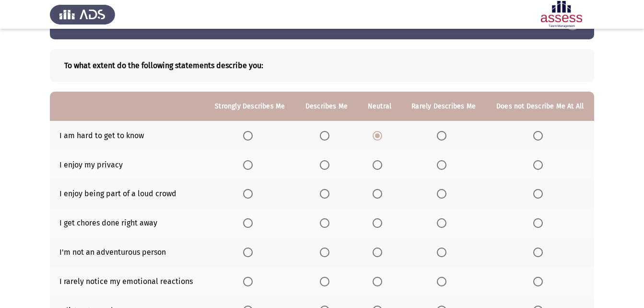
scroll to position [48, 0]
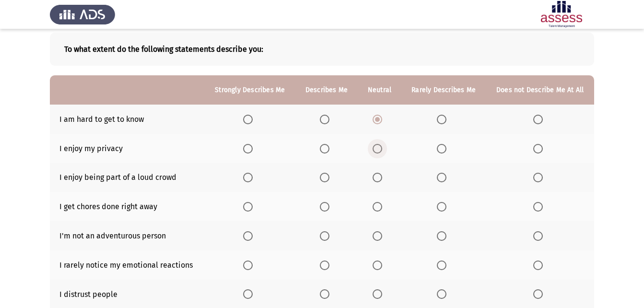
click at [378, 150] on span "Select an option" at bounding box center [377, 149] width 10 height 10
click at [378, 150] on input "Select an option" at bounding box center [377, 149] width 10 height 10
click at [539, 180] on span "Select an option" at bounding box center [538, 177] width 10 height 10
click at [539, 180] on input "Select an option" at bounding box center [538, 177] width 10 height 10
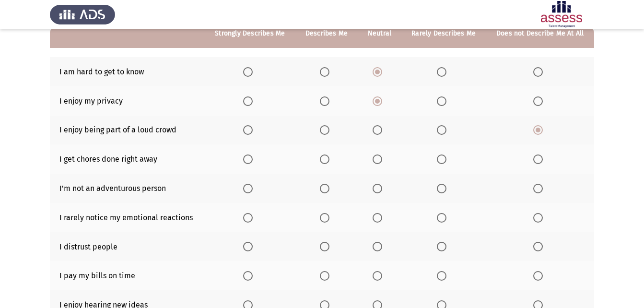
scroll to position [96, 0]
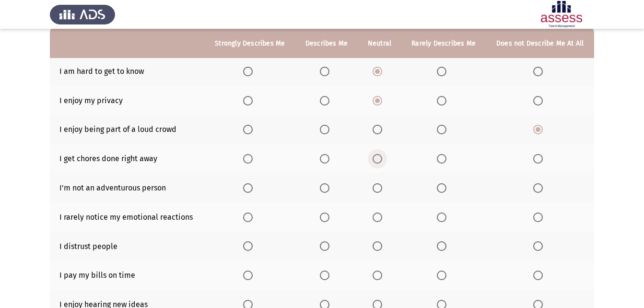
click at [379, 160] on span "Select an option" at bounding box center [377, 159] width 10 height 10
click at [379, 160] on input "Select an option" at bounding box center [377, 159] width 10 height 10
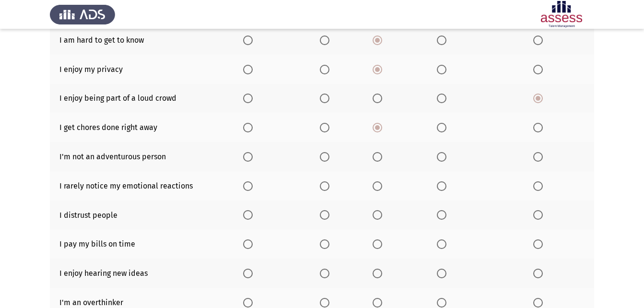
scroll to position [144, 0]
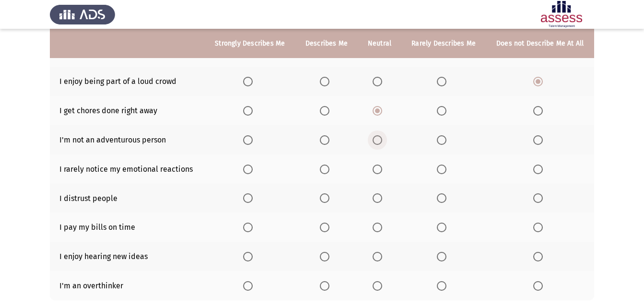
click at [378, 141] on span "Select an option" at bounding box center [377, 140] width 10 height 10
click at [378, 141] on input "Select an option" at bounding box center [377, 140] width 10 height 10
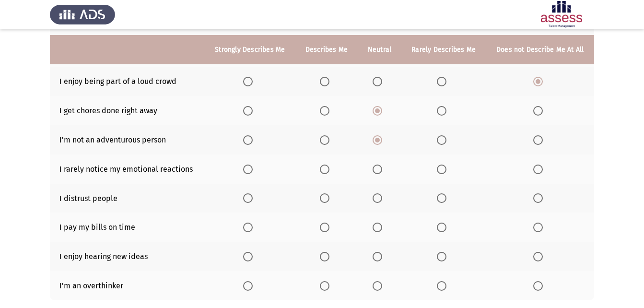
scroll to position [192, 0]
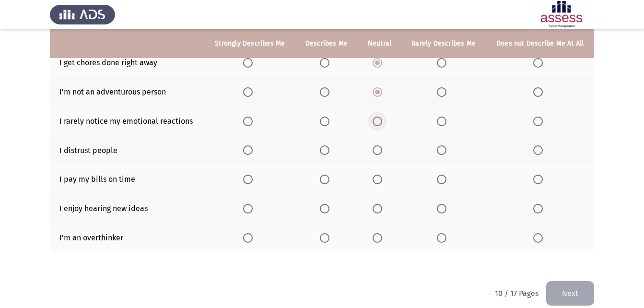
click at [374, 124] on span "Select an option" at bounding box center [377, 121] width 10 height 10
click at [374, 124] on input "Select an option" at bounding box center [377, 121] width 10 height 10
click at [376, 148] on span "Select an option" at bounding box center [377, 150] width 10 height 10
click at [376, 148] on input "Select an option" at bounding box center [377, 150] width 10 height 10
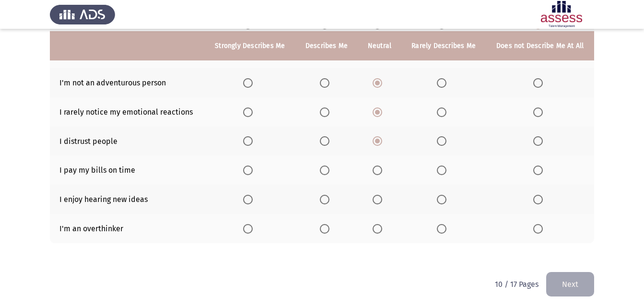
scroll to position [203, 0]
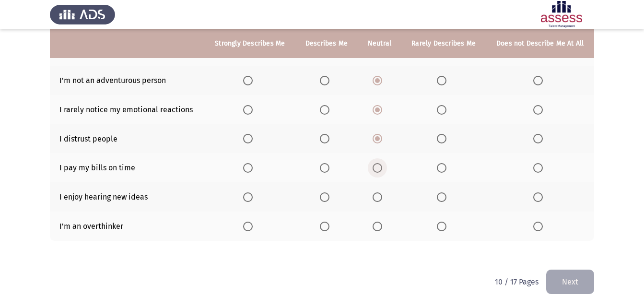
click at [374, 170] on span "Select an option" at bounding box center [377, 168] width 10 height 10
click at [374, 170] on input "Select an option" at bounding box center [377, 168] width 10 height 10
click at [251, 195] on span "Select an option" at bounding box center [248, 197] width 10 height 10
click at [251, 195] on input "Select an option" at bounding box center [248, 197] width 10 height 10
click at [246, 226] on span "Select an option" at bounding box center [248, 226] width 10 height 10
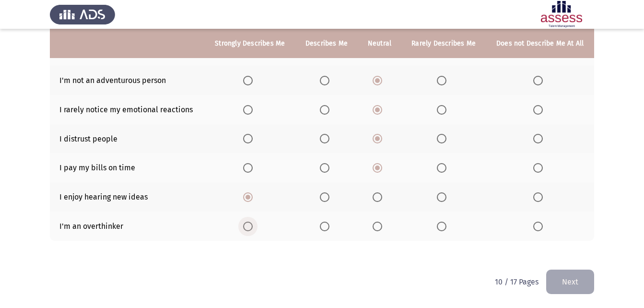
click at [246, 226] on input "Select an option" at bounding box center [248, 226] width 10 height 10
click at [559, 284] on button "Next" at bounding box center [570, 281] width 48 height 24
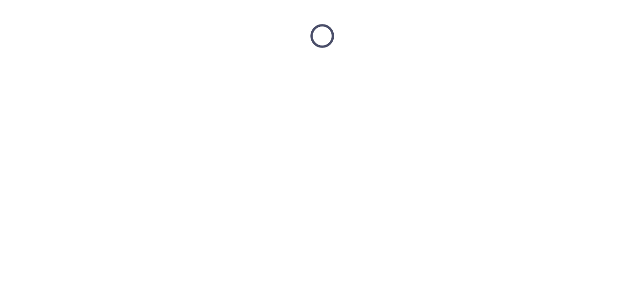
scroll to position [0, 0]
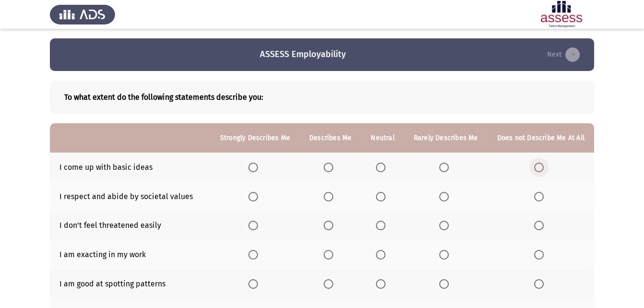
click at [536, 166] on span "Select an option" at bounding box center [539, 167] width 10 height 10
click at [536, 166] on input "Select an option" at bounding box center [539, 167] width 10 height 10
click at [375, 195] on th at bounding box center [382, 196] width 43 height 29
click at [385, 196] on span "Select an option" at bounding box center [381, 197] width 10 height 10
click at [385, 196] on input "Select an option" at bounding box center [381, 197] width 10 height 10
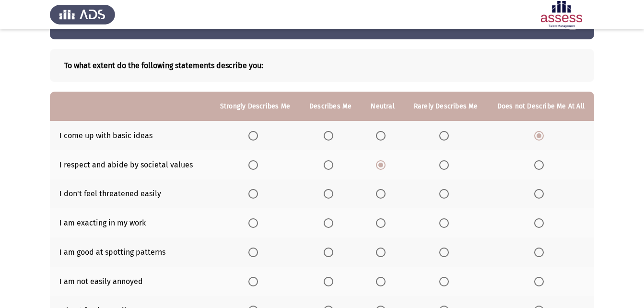
scroll to position [48, 0]
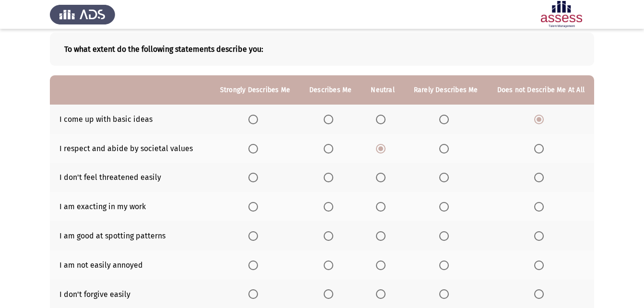
click at [382, 176] on span "Select an option" at bounding box center [381, 177] width 10 height 10
click at [382, 176] on input "Select an option" at bounding box center [381, 177] width 10 height 10
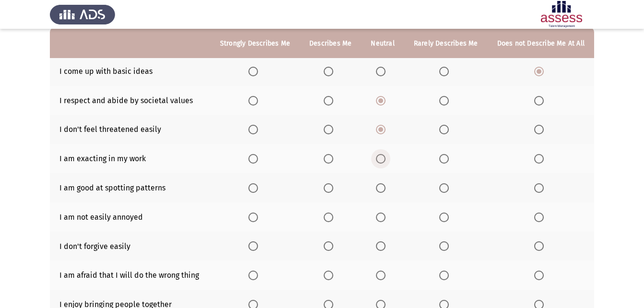
click at [381, 161] on span "Select an option" at bounding box center [381, 159] width 10 height 10
click at [381, 161] on input "Select an option" at bounding box center [381, 159] width 10 height 10
click at [256, 193] on th at bounding box center [254, 187] width 89 height 29
click at [258, 184] on span "Select an option" at bounding box center [253, 188] width 10 height 10
click at [258, 184] on input "Select an option" at bounding box center [253, 188] width 10 height 10
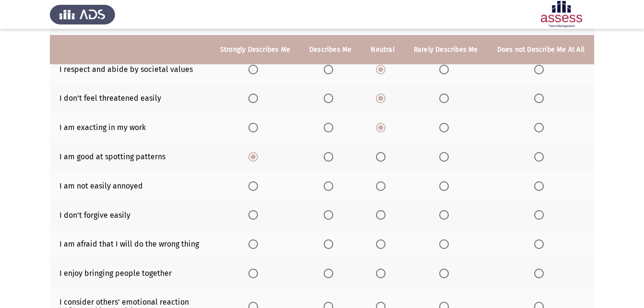
scroll to position [144, 0]
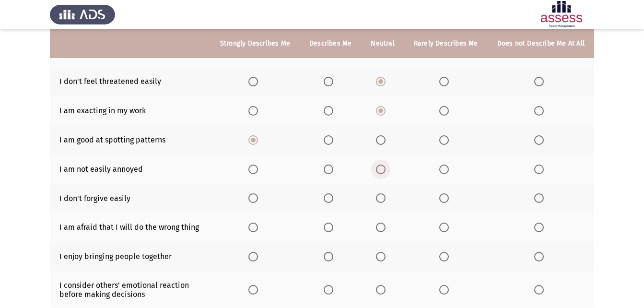
click at [384, 169] on span "Select an option" at bounding box center [381, 169] width 10 height 10
click at [384, 169] on input "Select an option" at bounding box center [381, 169] width 10 height 10
click at [384, 199] on span "Select an option" at bounding box center [381, 198] width 10 height 10
click at [384, 199] on input "Select an option" at bounding box center [381, 198] width 10 height 10
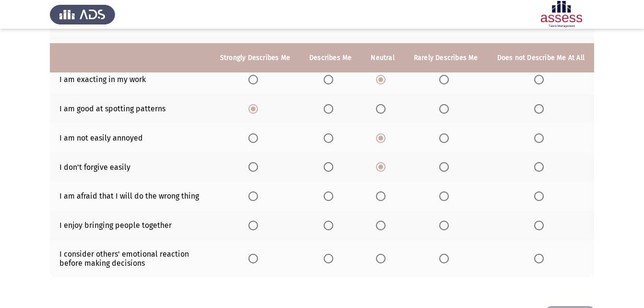
scroll to position [192, 0]
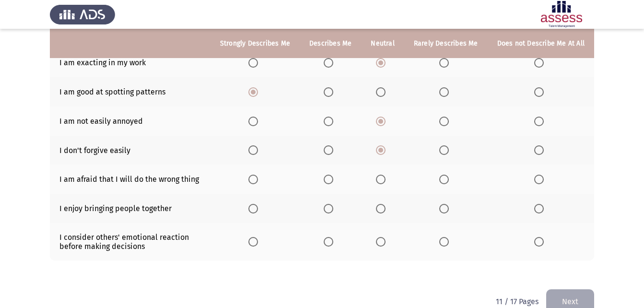
click at [329, 184] on span "Select an option" at bounding box center [328, 179] width 10 height 10
click at [329, 184] on input "Select an option" at bounding box center [328, 179] width 10 height 10
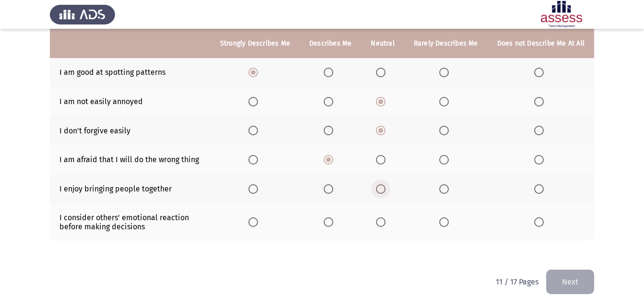
click at [384, 190] on span "Select an option" at bounding box center [381, 189] width 10 height 10
click at [384, 190] on input "Select an option" at bounding box center [381, 189] width 10 height 10
click at [383, 218] on span "Select an option" at bounding box center [381, 222] width 10 height 10
click at [383, 218] on input "Select an option" at bounding box center [381, 222] width 10 height 10
click at [568, 287] on button "Next" at bounding box center [570, 281] width 48 height 24
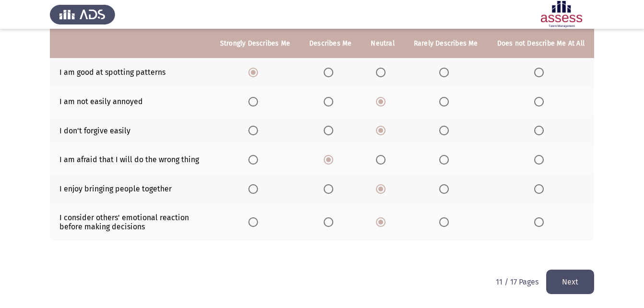
scroll to position [0, 0]
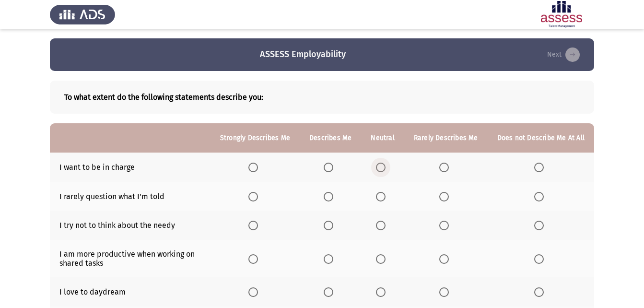
click at [382, 171] on span "Select an option" at bounding box center [381, 167] width 10 height 10
click at [382, 171] on input "Select an option" at bounding box center [381, 167] width 10 height 10
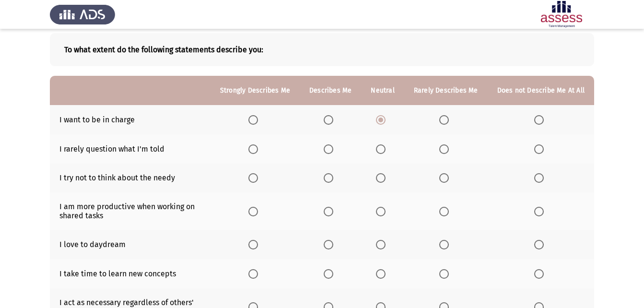
scroll to position [48, 0]
click at [333, 148] on span "Select an option" at bounding box center [328, 149] width 10 height 10
click at [333, 148] on input "Select an option" at bounding box center [328, 149] width 10 height 10
click at [384, 178] on span "Select an option" at bounding box center [381, 177] width 10 height 10
click at [384, 178] on input "Select an option" at bounding box center [381, 177] width 10 height 10
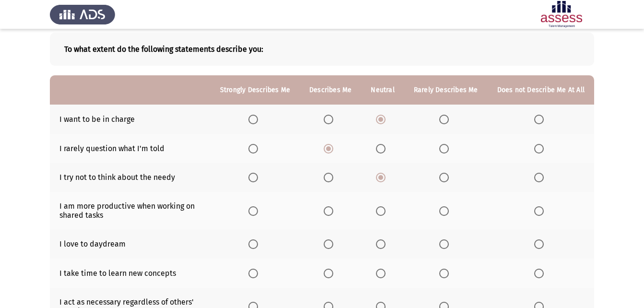
scroll to position [96, 0]
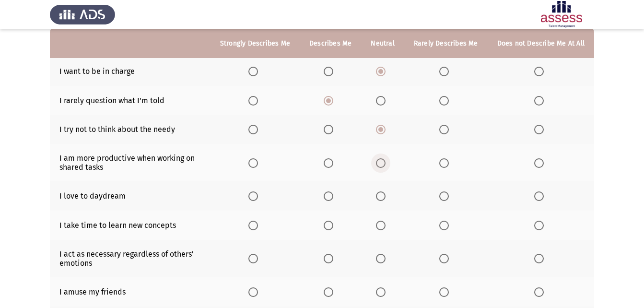
click at [380, 167] on span "Select an option" at bounding box center [381, 163] width 10 height 10
click at [380, 167] on input "Select an option" at bounding box center [381, 163] width 10 height 10
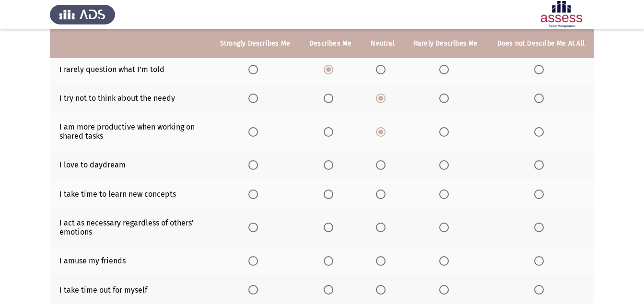
scroll to position [144, 0]
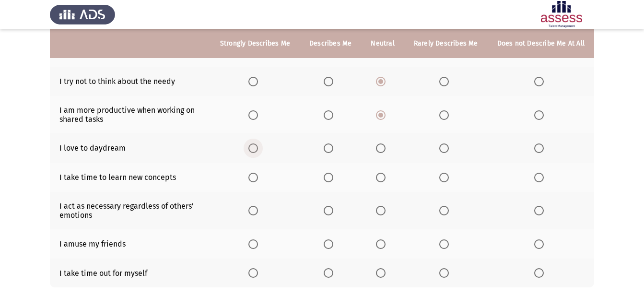
click at [258, 150] on span "Select an option" at bounding box center [253, 148] width 10 height 10
click at [258, 150] on input "Select an option" at bounding box center [253, 148] width 10 height 10
click at [540, 177] on span "Select an option" at bounding box center [539, 177] width 10 height 10
click at [540, 177] on input "Select an option" at bounding box center [539, 177] width 10 height 10
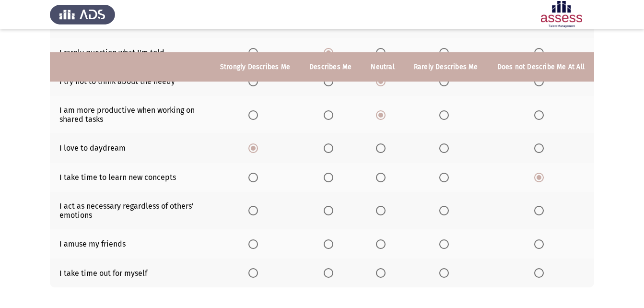
scroll to position [190, 0]
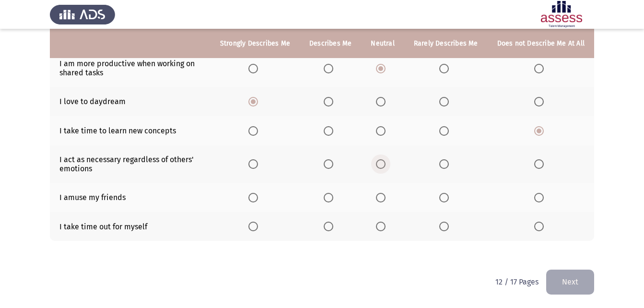
click at [385, 166] on span "Select an option" at bounding box center [381, 164] width 10 height 10
click at [385, 166] on input "Select an option" at bounding box center [381, 164] width 10 height 10
click at [385, 200] on span "Select an option" at bounding box center [381, 198] width 10 height 10
click at [385, 200] on input "Select an option" at bounding box center [381, 198] width 10 height 10
click at [256, 227] on span "Select an option" at bounding box center [253, 226] width 10 height 10
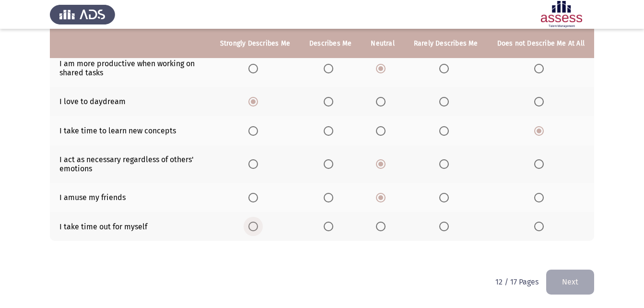
click at [256, 227] on input "Select an option" at bounding box center [253, 226] width 10 height 10
click at [569, 275] on button "Next" at bounding box center [570, 281] width 48 height 24
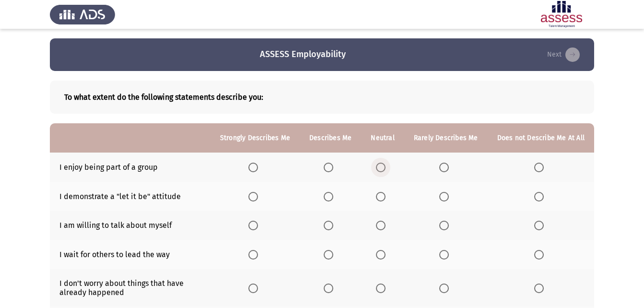
click at [389, 168] on label "Select an option" at bounding box center [382, 167] width 13 height 10
click at [385, 168] on input "Select an option" at bounding box center [381, 167] width 10 height 10
click at [384, 196] on span "Select an option" at bounding box center [381, 197] width 10 height 10
click at [384, 196] on input "Select an option" at bounding box center [381, 197] width 10 height 10
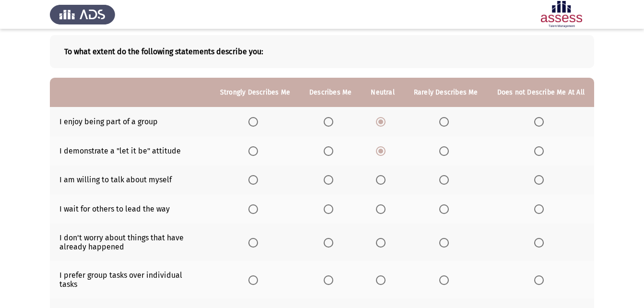
scroll to position [48, 0]
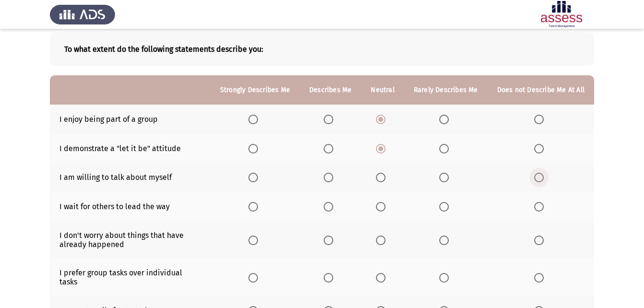
click at [538, 179] on span "Select an option" at bounding box center [539, 177] width 10 height 10
click at [538, 179] on input "Select an option" at bounding box center [539, 177] width 10 height 10
click at [253, 206] on span "Select an option" at bounding box center [253, 207] width 10 height 10
click at [253, 206] on input "Select an option" at bounding box center [253, 207] width 10 height 10
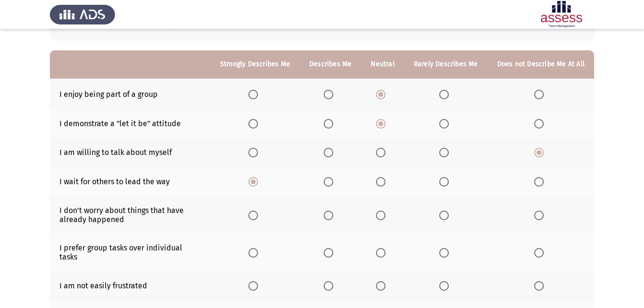
scroll to position [96, 0]
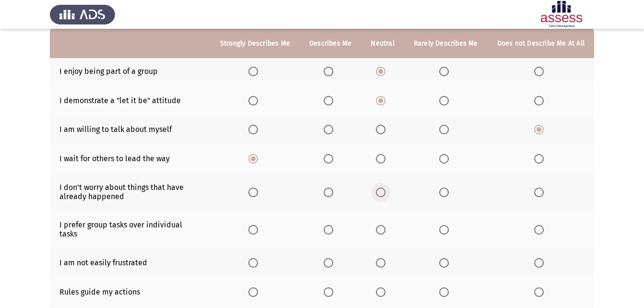
click at [379, 194] on span "Select an option" at bounding box center [381, 192] width 10 height 10
click at [379, 194] on input "Select an option" at bounding box center [381, 192] width 10 height 10
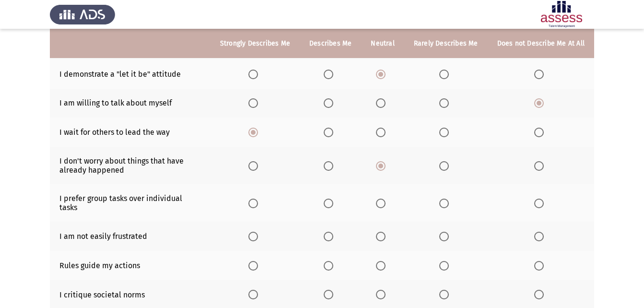
scroll to position [144, 0]
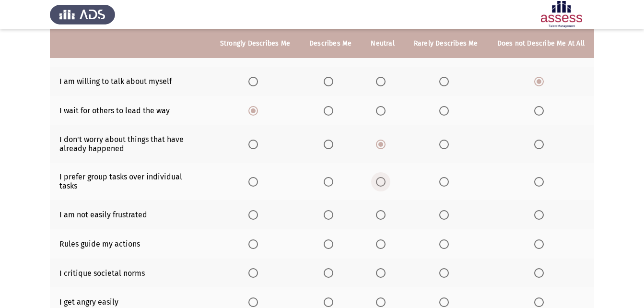
click at [385, 180] on span "Select an option" at bounding box center [381, 182] width 10 height 10
click at [385, 180] on input "Select an option" at bounding box center [381, 182] width 10 height 10
click at [385, 210] on span "Select an option" at bounding box center [381, 215] width 10 height 10
click at [385, 210] on input "Select an option" at bounding box center [381, 215] width 10 height 10
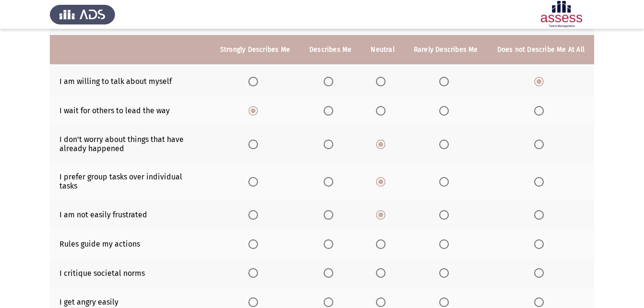
scroll to position [192, 0]
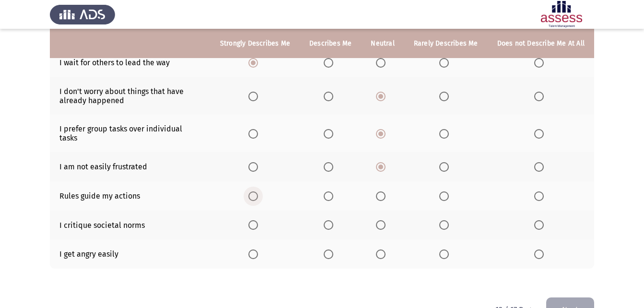
click at [257, 191] on span "Select an option" at bounding box center [253, 196] width 10 height 10
click at [257, 191] on input "Select an option" at bounding box center [253, 196] width 10 height 10
click at [385, 220] on span "Select an option" at bounding box center [381, 225] width 10 height 10
click at [385, 220] on input "Select an option" at bounding box center [381, 225] width 10 height 10
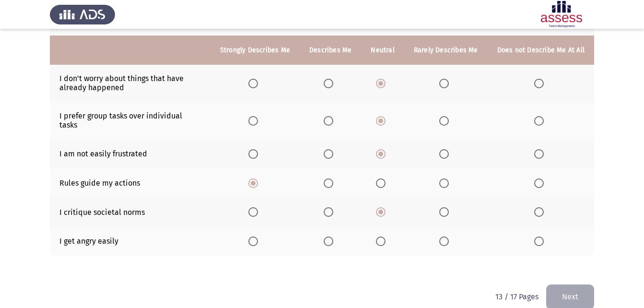
scroll to position [211, 0]
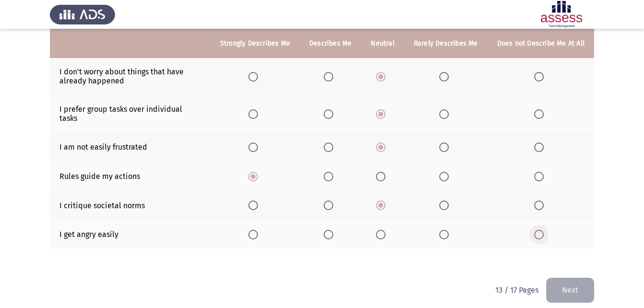
click at [536, 230] on span "Select an option" at bounding box center [539, 235] width 10 height 10
click at [536, 230] on input "Select an option" at bounding box center [539, 235] width 10 height 10
click at [563, 277] on button "Next" at bounding box center [570, 289] width 48 height 24
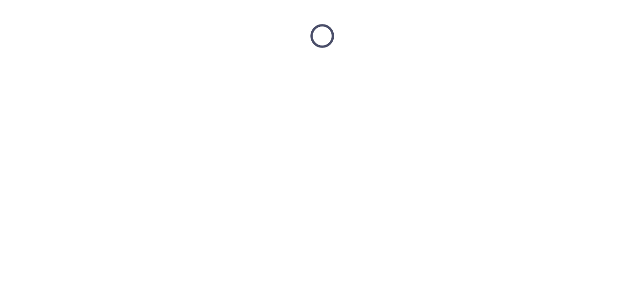
scroll to position [0, 0]
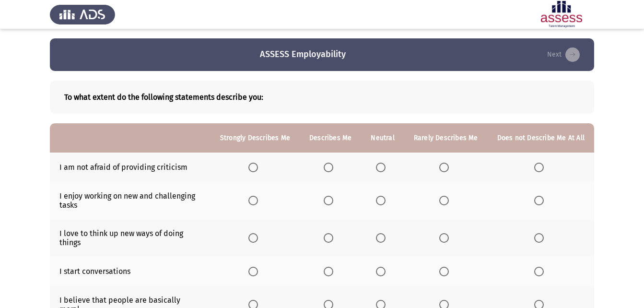
click at [385, 161] on th at bounding box center [382, 166] width 43 height 29
click at [258, 199] on span "Select an option" at bounding box center [253, 200] width 10 height 10
click at [258, 199] on input "Select an option" at bounding box center [253, 200] width 10 height 10
click at [384, 171] on span "Select an option" at bounding box center [381, 167] width 10 height 10
click at [384, 171] on input "Select an option" at bounding box center [381, 167] width 10 height 10
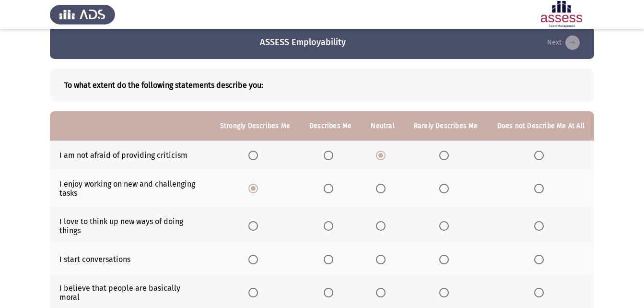
scroll to position [48, 0]
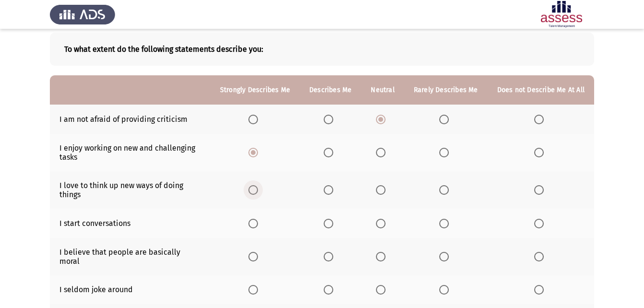
click at [257, 190] on span "Select an option" at bounding box center [253, 190] width 10 height 10
click at [257, 190] on input "Select an option" at bounding box center [253, 190] width 10 height 10
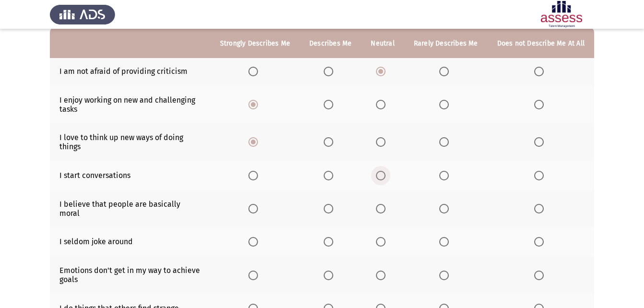
click at [385, 174] on span "Select an option" at bounding box center [381, 176] width 10 height 10
click at [385, 174] on input "Select an option" at bounding box center [381, 176] width 10 height 10
click at [385, 205] on span "Select an option" at bounding box center [381, 209] width 10 height 10
click at [385, 205] on input "Select an option" at bounding box center [381, 209] width 10 height 10
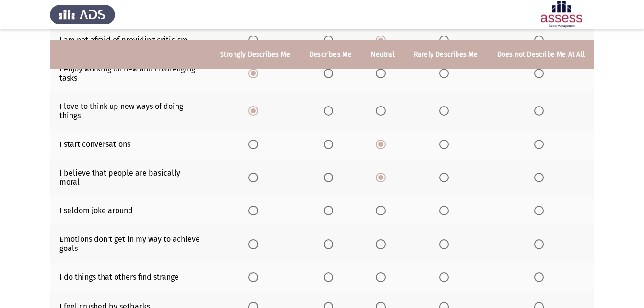
scroll to position [144, 0]
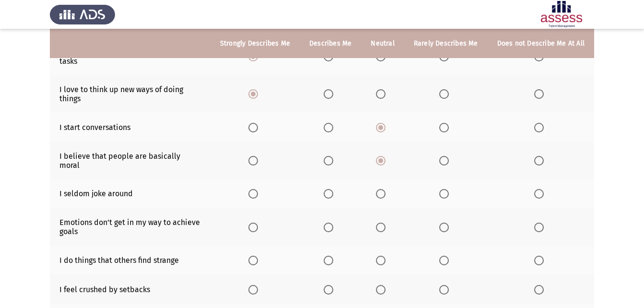
click at [532, 190] on th at bounding box center [540, 193] width 106 height 29
click at [381, 189] on span "Select an option" at bounding box center [381, 194] width 10 height 10
click at [381, 189] on input "Select an option" at bounding box center [381, 194] width 10 height 10
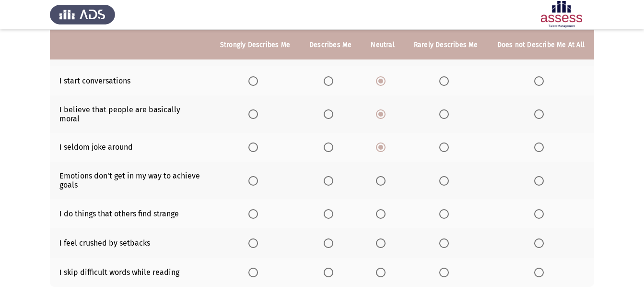
scroll to position [192, 0]
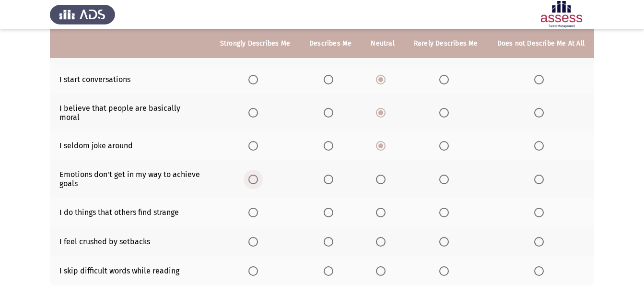
click at [258, 175] on span "Select an option" at bounding box center [253, 179] width 10 height 10
click at [258, 175] on input "Select an option" at bounding box center [253, 179] width 10 height 10
click at [382, 208] on span "Select an option" at bounding box center [381, 212] width 10 height 10
click at [382, 208] on input "Select an option" at bounding box center [381, 212] width 10 height 10
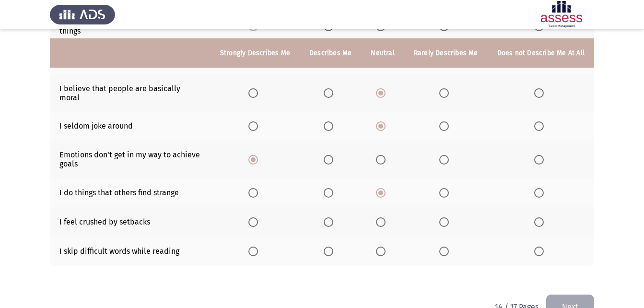
scroll to position [228, 0]
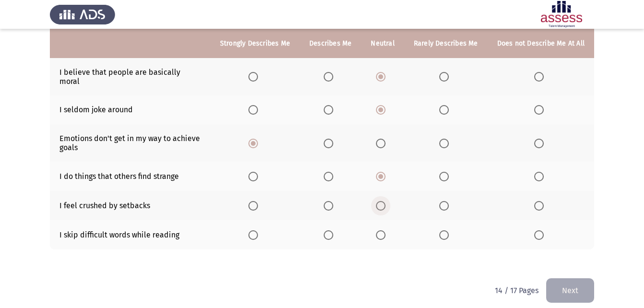
click at [379, 201] on span "Select an option" at bounding box center [381, 206] width 10 height 10
click at [379, 201] on input "Select an option" at bounding box center [381, 206] width 10 height 10
click at [542, 230] on span "Select an option" at bounding box center [539, 235] width 10 height 10
click at [542, 230] on input "Select an option" at bounding box center [539, 235] width 10 height 10
click at [564, 278] on button "Next" at bounding box center [570, 290] width 48 height 24
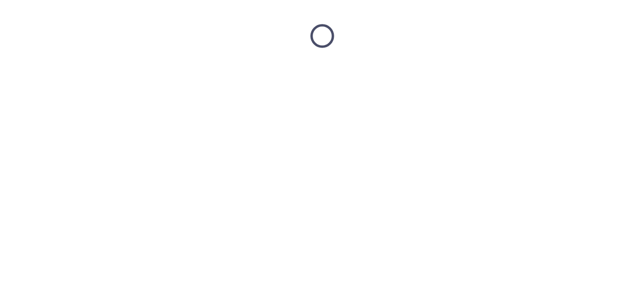
scroll to position [0, 0]
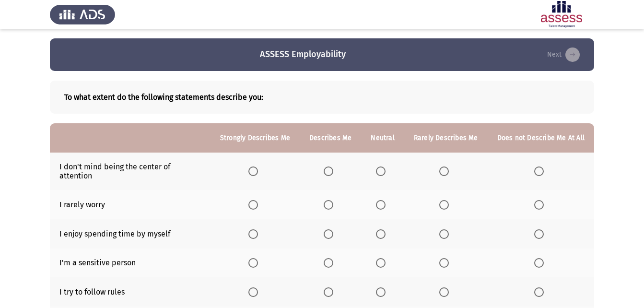
click at [255, 166] on span "Select an option" at bounding box center [253, 171] width 10 height 10
click at [255, 166] on input "Select an option" at bounding box center [253, 171] width 10 height 10
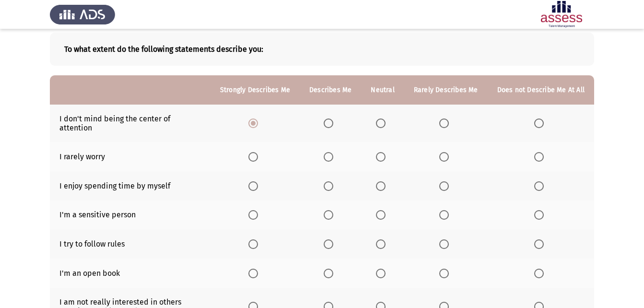
click at [534, 151] on th at bounding box center [540, 156] width 106 height 29
click at [539, 152] on span "Select an option" at bounding box center [539, 157] width 10 height 10
click at [539, 152] on input "Select an option" at bounding box center [539, 157] width 10 height 10
click at [383, 181] on span "Select an option" at bounding box center [381, 186] width 10 height 10
click at [383, 181] on input "Select an option" at bounding box center [381, 186] width 10 height 10
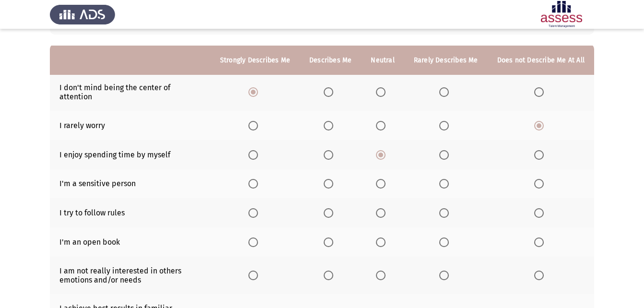
scroll to position [96, 0]
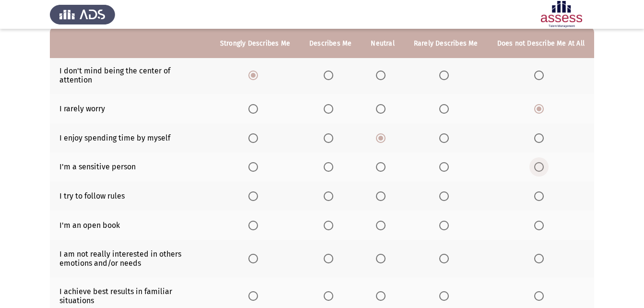
click at [540, 162] on span "Select an option" at bounding box center [539, 167] width 10 height 10
click at [540, 162] on input "Select an option" at bounding box center [539, 167] width 10 height 10
click at [257, 191] on span "Select an option" at bounding box center [253, 196] width 10 height 10
click at [257, 191] on input "Select an option" at bounding box center [253, 196] width 10 height 10
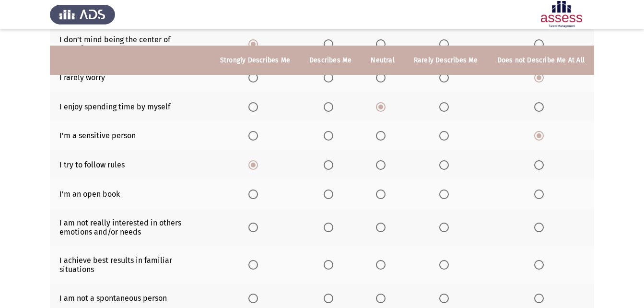
scroll to position [144, 0]
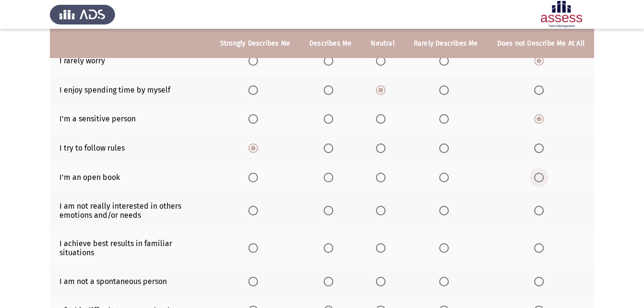
click at [536, 172] on span "Select an option" at bounding box center [539, 177] width 10 height 10
click at [536, 172] on input "Select an option" at bounding box center [539, 177] width 10 height 10
click at [379, 206] on span "Select an option" at bounding box center [381, 211] width 10 height 10
click at [379, 206] on input "Select an option" at bounding box center [381, 211] width 10 height 10
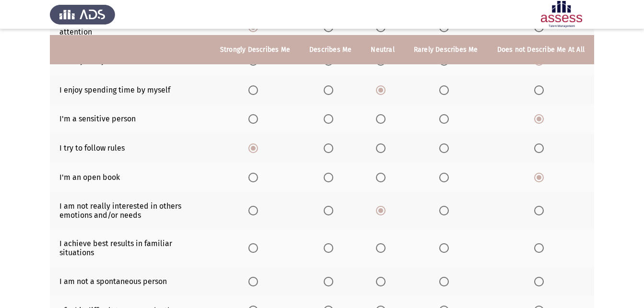
scroll to position [192, 0]
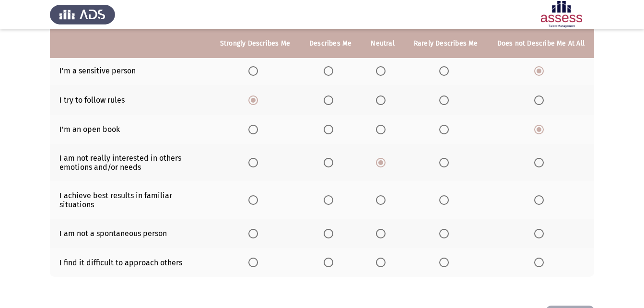
click at [385, 195] on span "Select an option" at bounding box center [381, 200] width 10 height 10
click at [385, 195] on input "Select an option" at bounding box center [381, 200] width 10 height 10
click at [380, 229] on span "Select an option" at bounding box center [381, 234] width 10 height 10
click at [380, 229] on input "Select an option" at bounding box center [381, 234] width 10 height 10
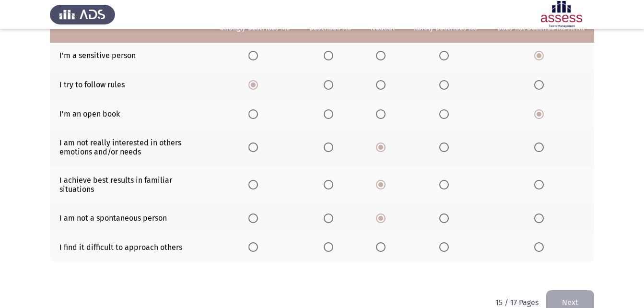
scroll to position [219, 0]
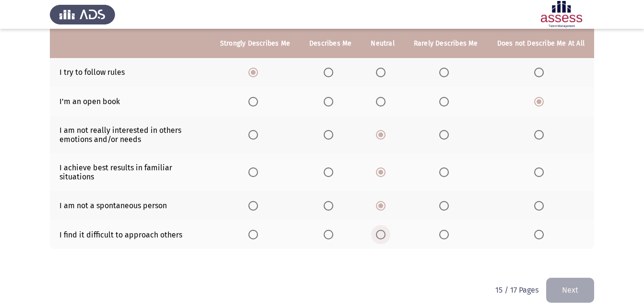
click at [380, 230] on span "Select an option" at bounding box center [381, 235] width 10 height 10
click at [380, 230] on input "Select an option" at bounding box center [381, 235] width 10 height 10
click at [568, 279] on button "Next" at bounding box center [570, 289] width 48 height 24
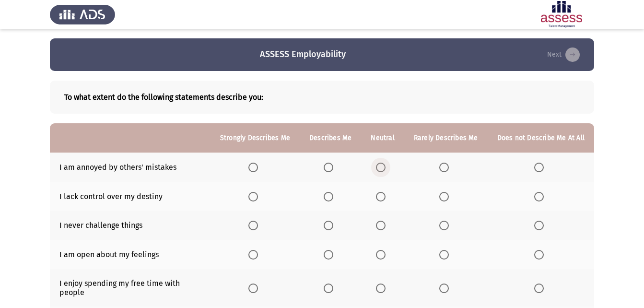
click at [380, 170] on span "Select an option" at bounding box center [381, 167] width 10 height 10
click at [380, 170] on input "Select an option" at bounding box center [381, 167] width 10 height 10
click at [258, 192] on span "Select an option" at bounding box center [253, 197] width 10 height 10
click at [258, 192] on input "Select an option" at bounding box center [253, 197] width 10 height 10
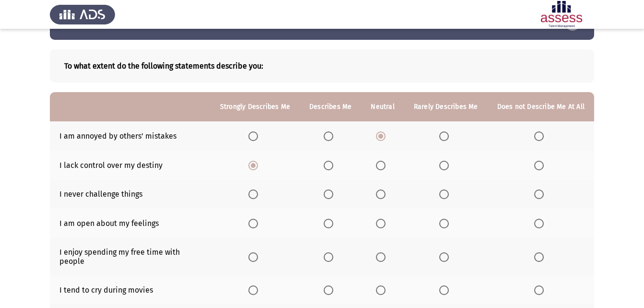
scroll to position [48, 0]
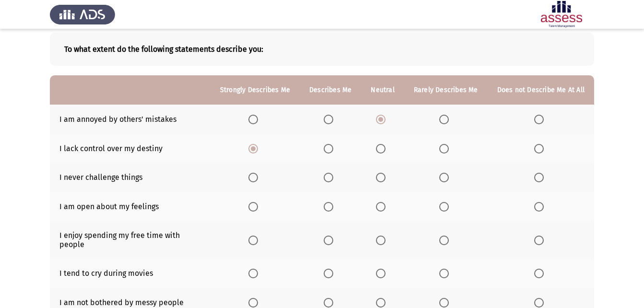
click at [536, 181] on span "Select an option" at bounding box center [539, 177] width 10 height 10
click at [536, 181] on input "Select an option" at bounding box center [539, 177] width 10 height 10
click at [542, 208] on span "Select an option" at bounding box center [539, 207] width 10 height 10
click at [542, 208] on input "Select an option" at bounding box center [539, 207] width 10 height 10
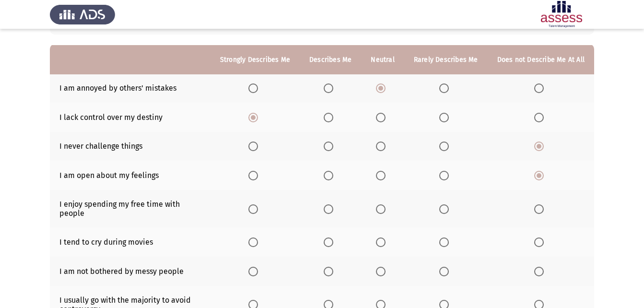
scroll to position [96, 0]
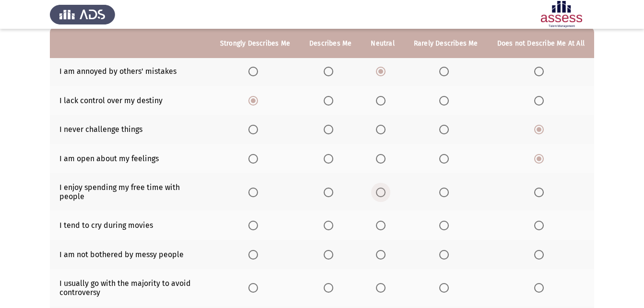
click at [384, 187] on span "Select an option" at bounding box center [381, 192] width 10 height 10
click at [384, 187] on input "Select an option" at bounding box center [381, 192] width 10 height 10
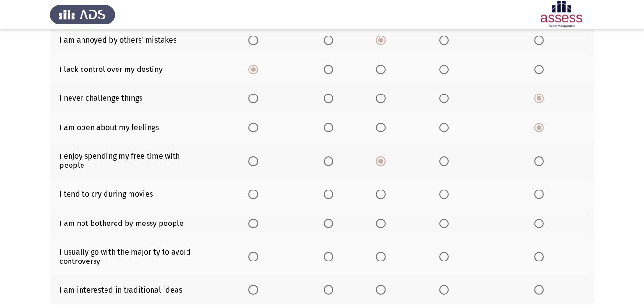
scroll to position [144, 0]
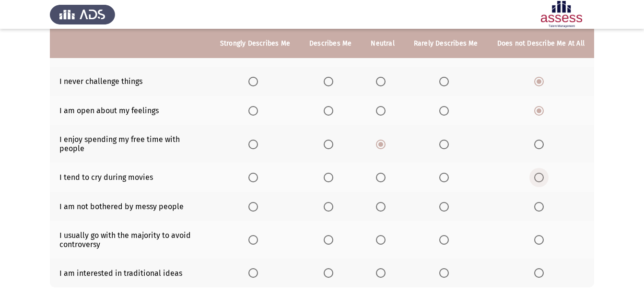
click at [537, 173] on span "Select an option" at bounding box center [539, 177] width 10 height 10
click at [537, 173] on input "Select an option" at bounding box center [539, 177] width 10 height 10
click at [257, 202] on span "Select an option" at bounding box center [253, 207] width 10 height 10
click at [257, 202] on input "Select an option" at bounding box center [253, 207] width 10 height 10
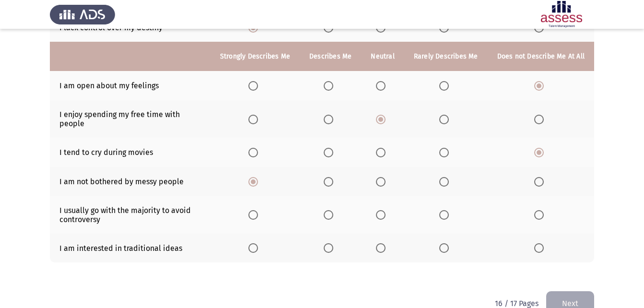
scroll to position [182, 0]
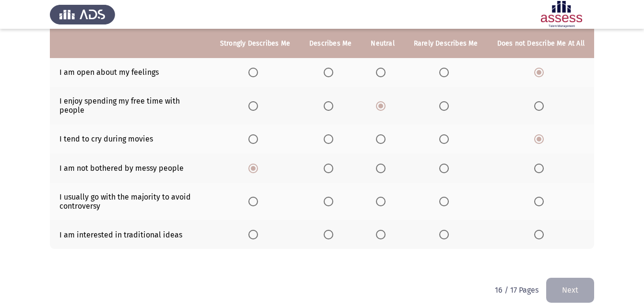
click at [383, 196] on span "Select an option" at bounding box center [381, 201] width 10 height 10
click at [383, 196] on input "Select an option" at bounding box center [381, 201] width 10 height 10
click at [253, 230] on span "Select an option" at bounding box center [253, 235] width 10 height 10
click at [253, 230] on input "Select an option" at bounding box center [253, 235] width 10 height 10
click at [568, 277] on button "Next" at bounding box center [570, 289] width 48 height 24
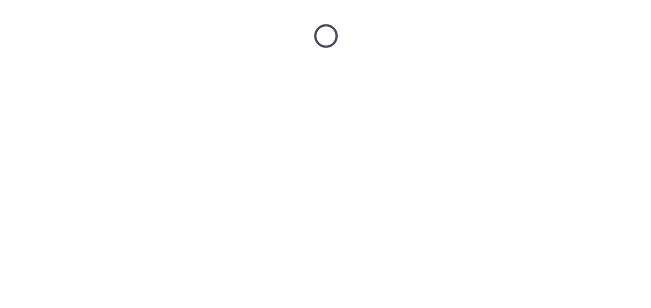
scroll to position [0, 0]
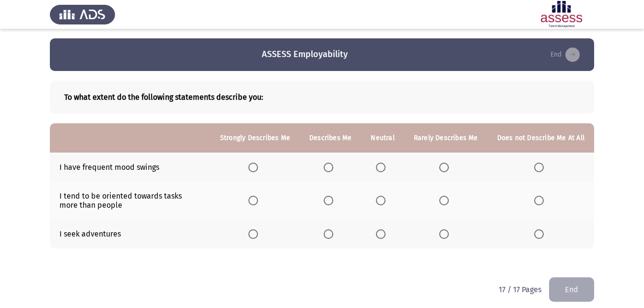
click at [383, 168] on span "Select an option" at bounding box center [381, 167] width 10 height 10
click at [383, 168] on input "Select an option" at bounding box center [381, 167] width 10 height 10
click at [389, 198] on label "Select an option" at bounding box center [382, 200] width 13 height 10
click at [385, 198] on input "Select an option" at bounding box center [381, 200] width 10 height 10
click at [381, 230] on span "Select an option" at bounding box center [381, 234] width 10 height 10
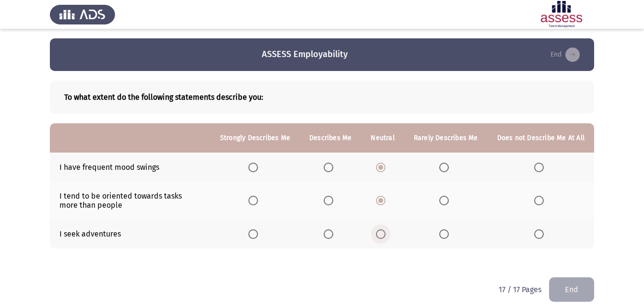
click at [381, 230] on input "Select an option" at bounding box center [381, 234] width 10 height 10
click at [575, 291] on button "End" at bounding box center [571, 289] width 45 height 24
